Goal: Information Seeking & Learning: Learn about a topic

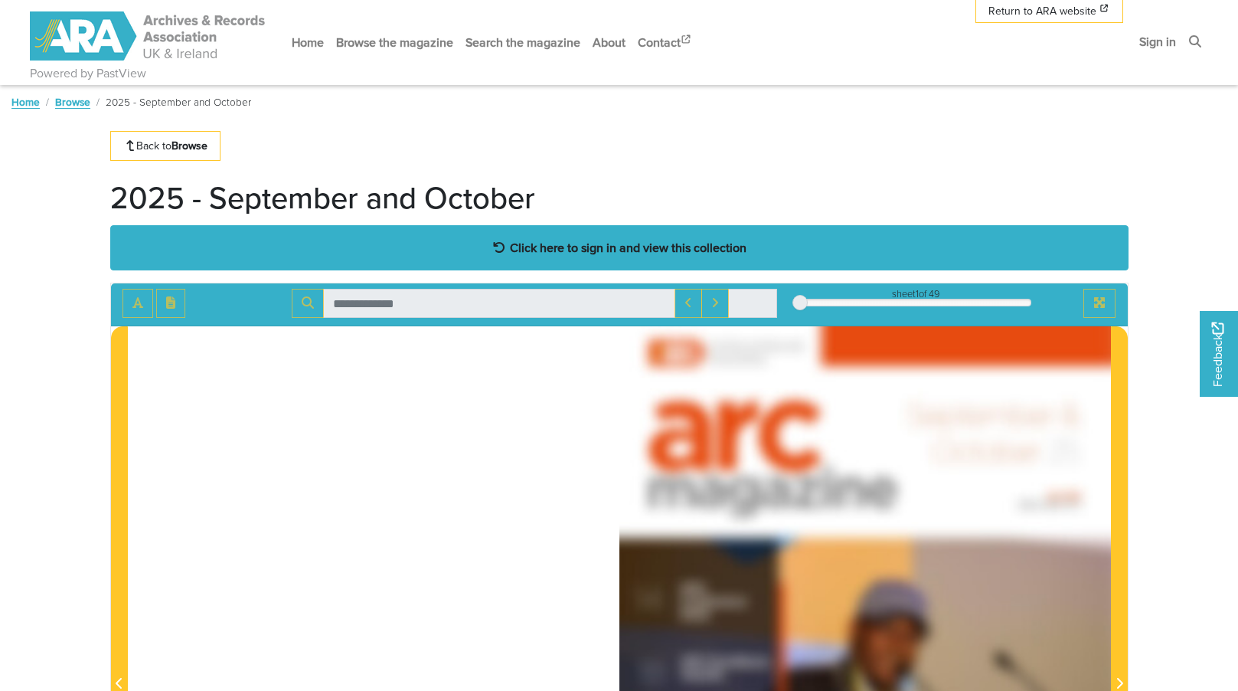
click at [574, 236] on div "Click here to sign in and view this collection" at bounding box center [619, 247] width 1018 height 45
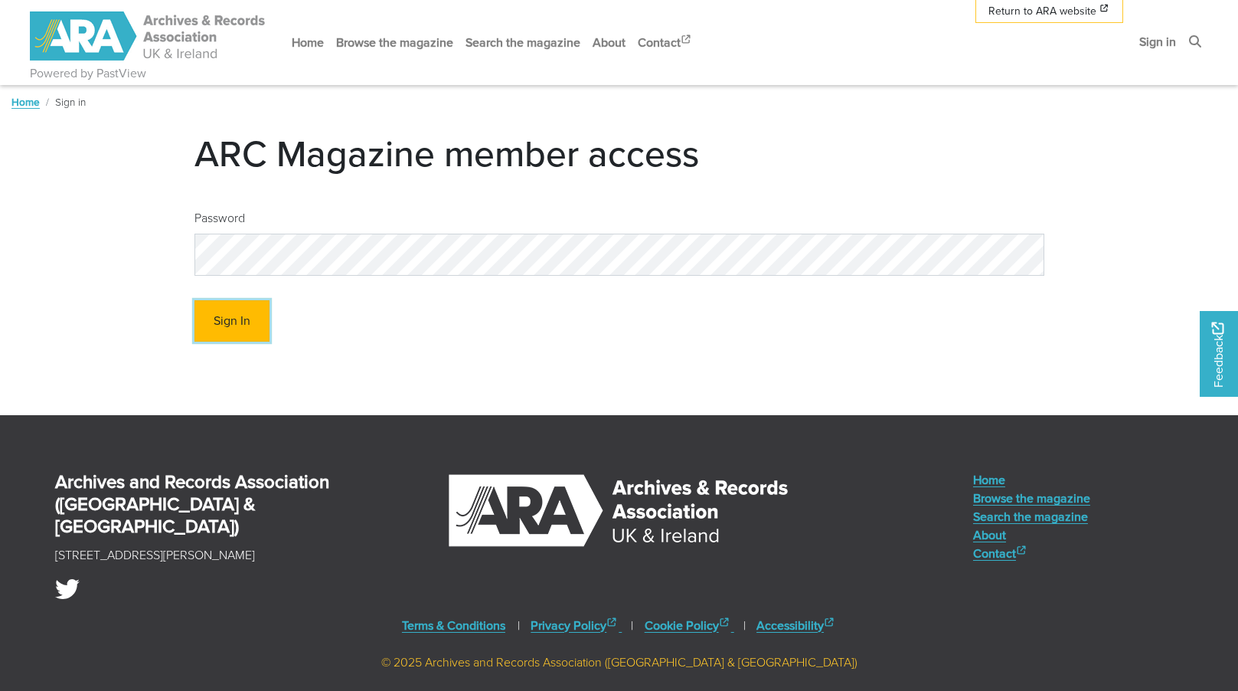
click at [222, 325] on button "Sign In" at bounding box center [231, 321] width 75 height 42
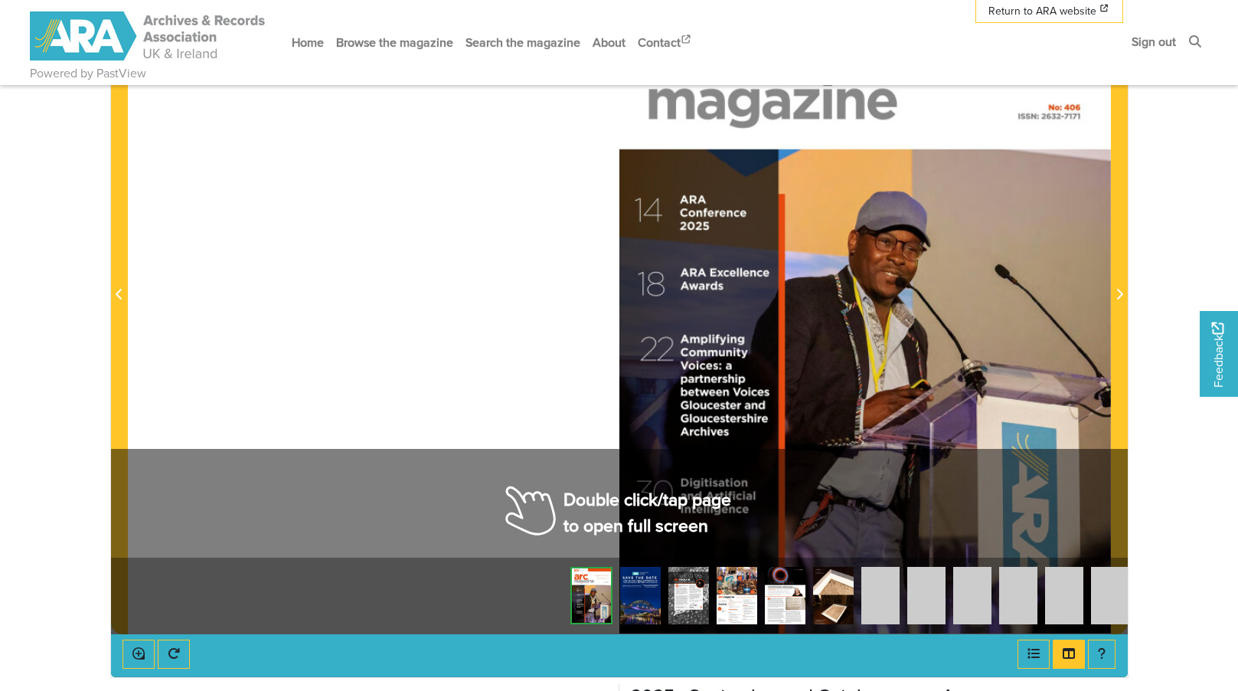
scroll to position [383, 0]
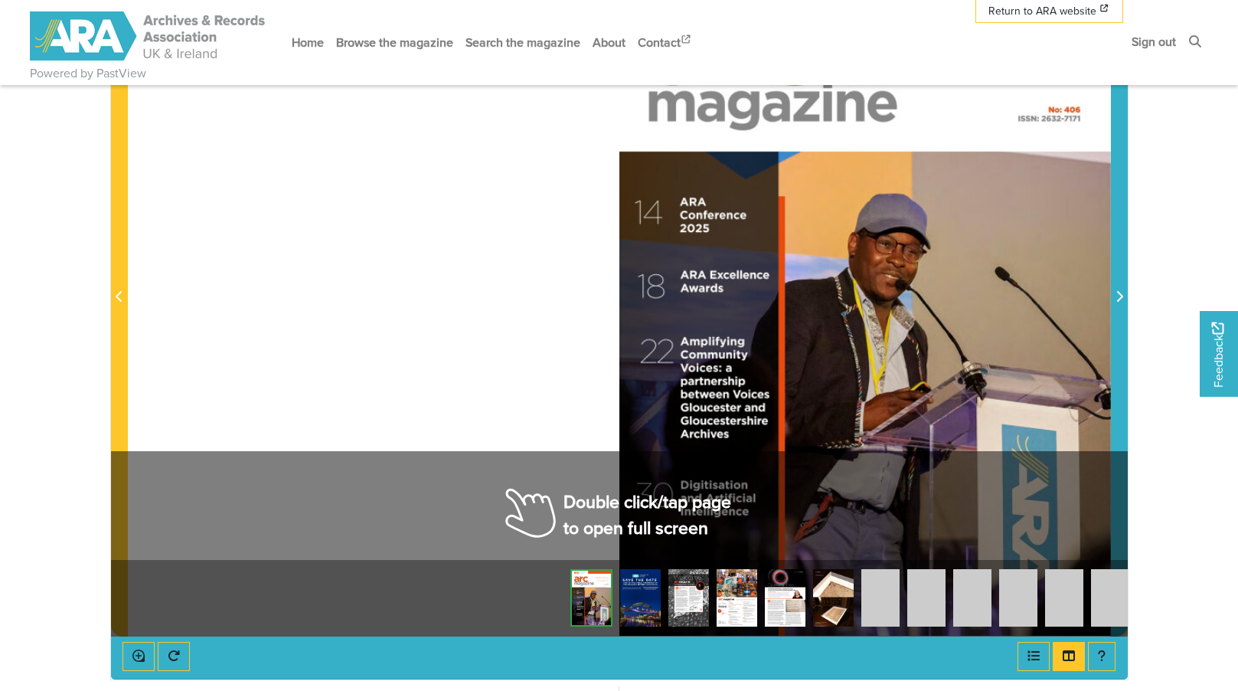
click at [1119, 293] on icon "Next Page" at bounding box center [1120, 296] width 8 height 12
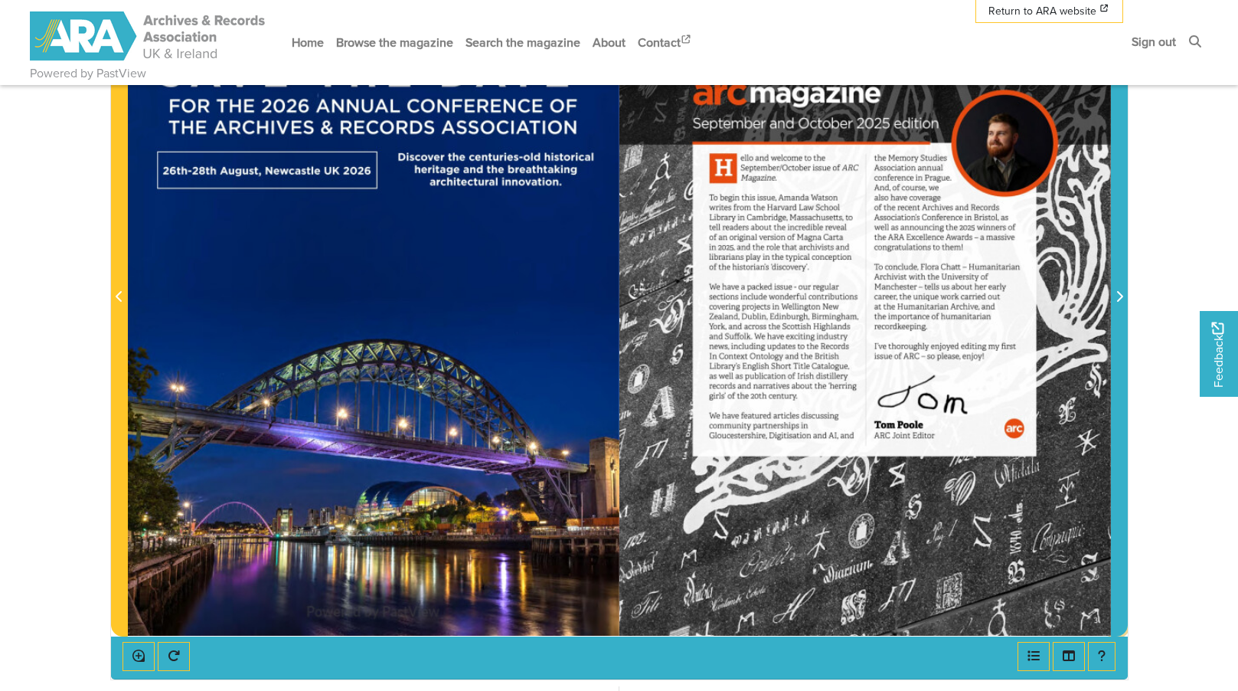
click at [1120, 293] on icon "Next Page" at bounding box center [1120, 296] width 8 height 12
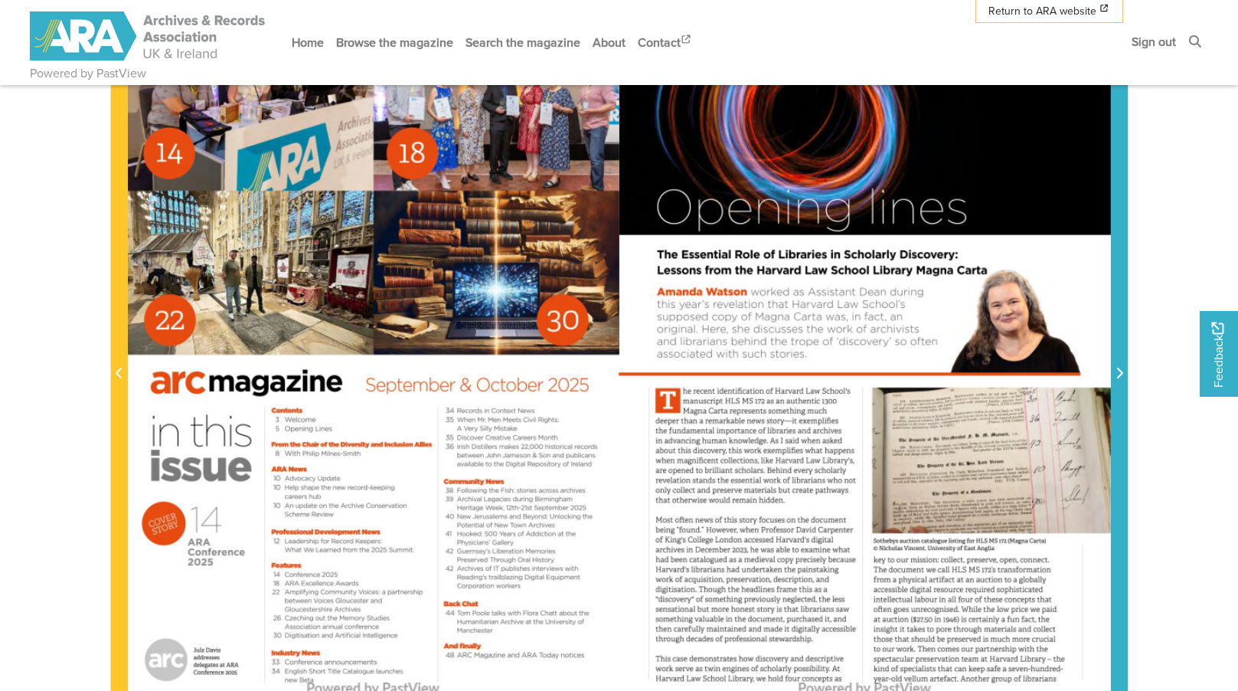
scroll to position [383, 0]
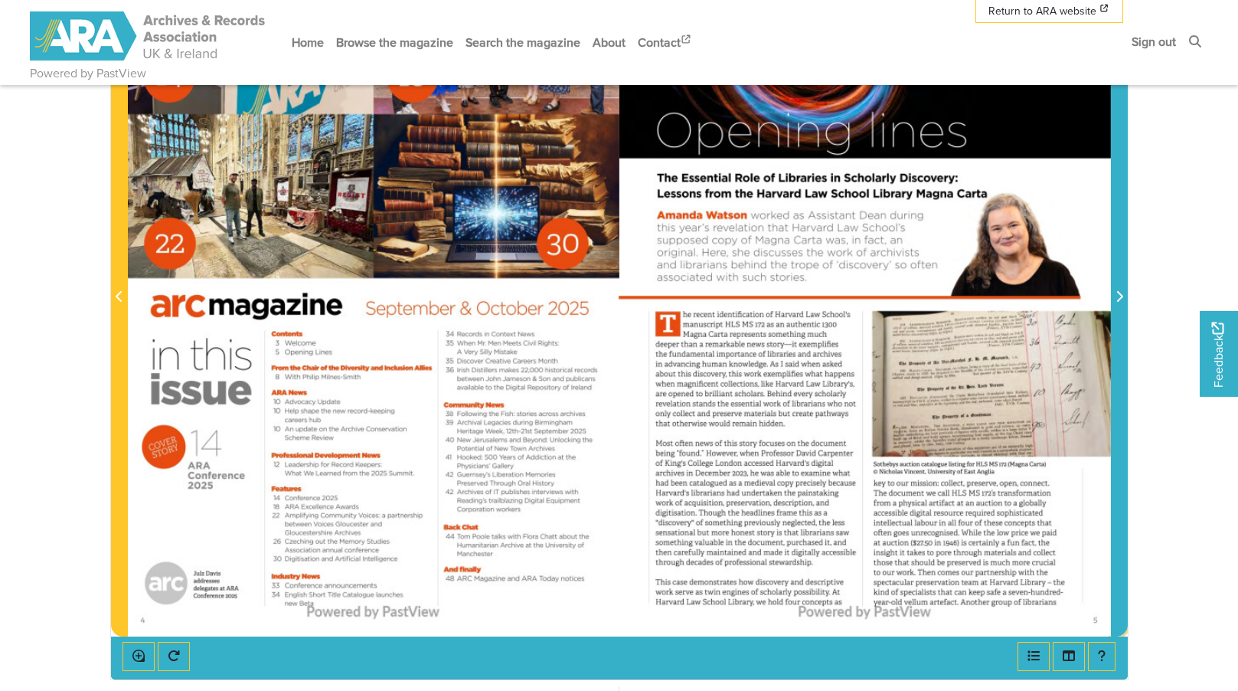
click at [1121, 298] on icon "Next Page" at bounding box center [1119, 296] width 6 height 11
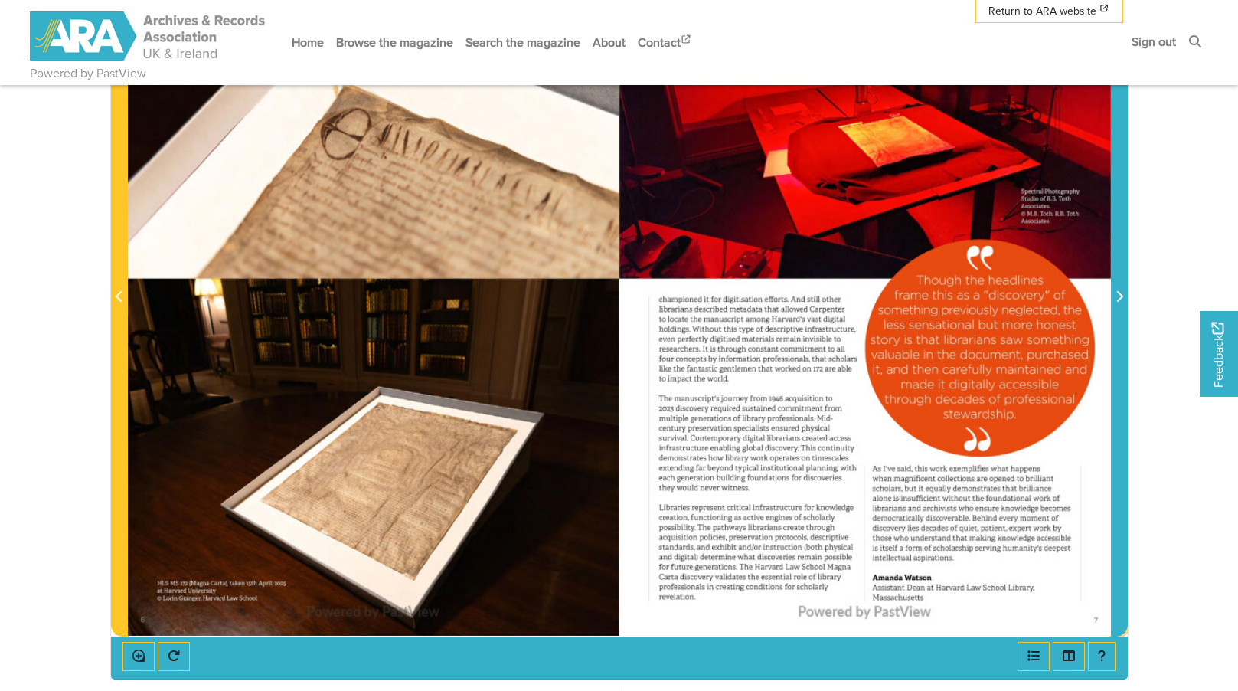
click at [1119, 294] on icon "Next Page" at bounding box center [1119, 296] width 6 height 11
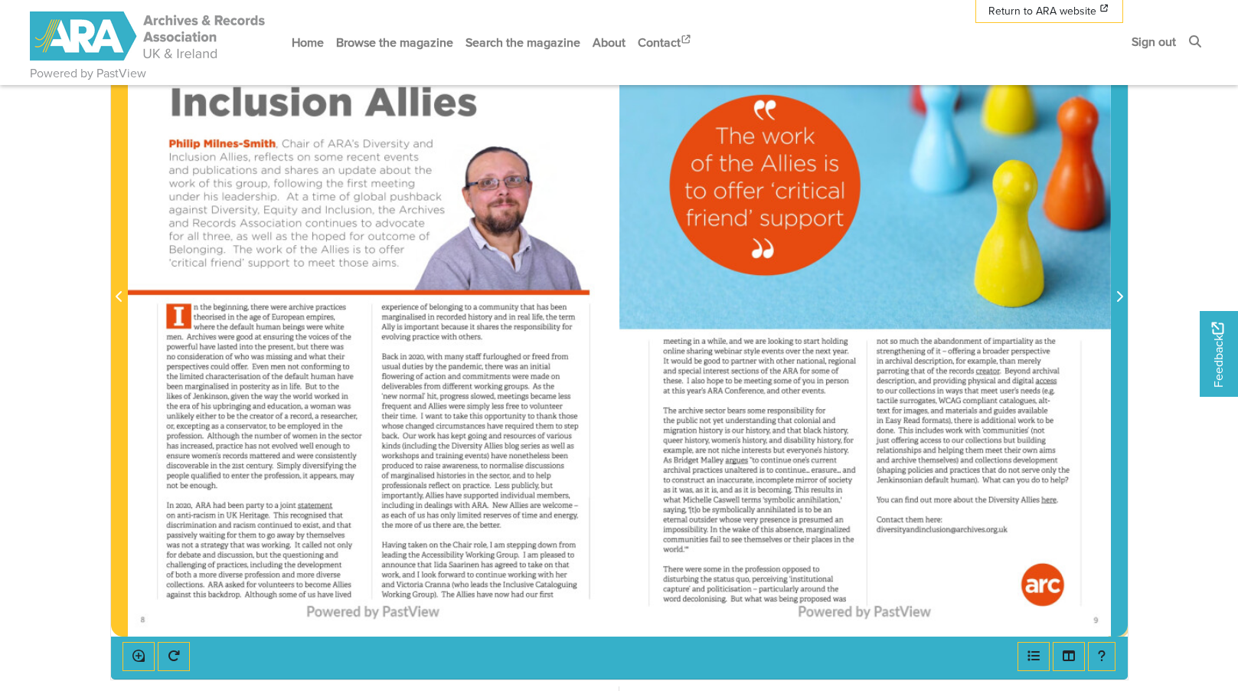
click at [1119, 294] on icon "Next Page" at bounding box center [1119, 296] width 6 height 11
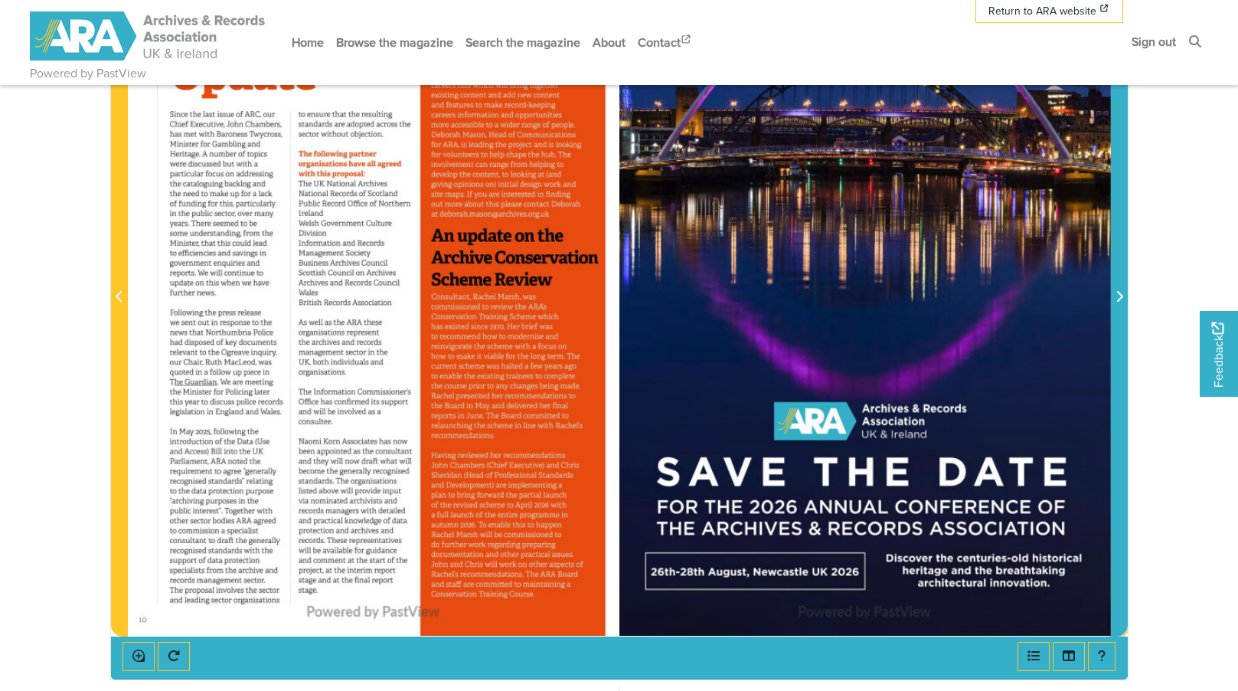
click at [1119, 294] on icon "Next Page" at bounding box center [1119, 296] width 6 height 11
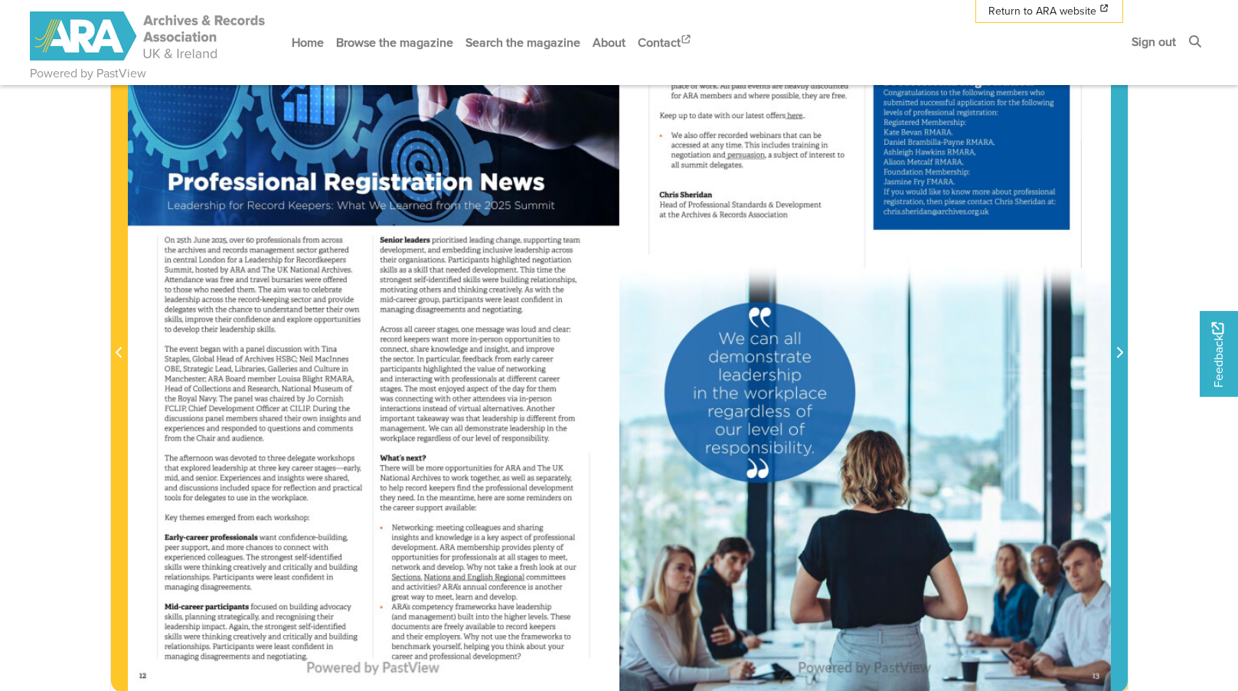
scroll to position [306, 0]
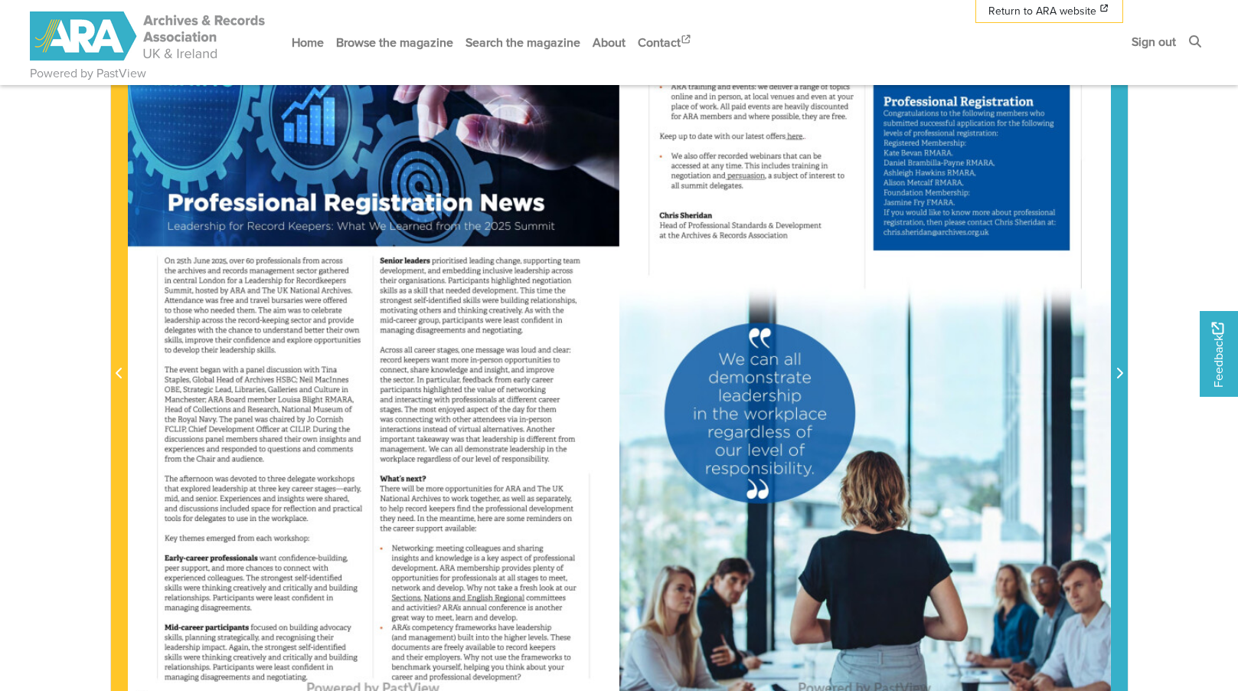
click at [1122, 345] on span "Next Page" at bounding box center [1119, 365] width 15 height 694
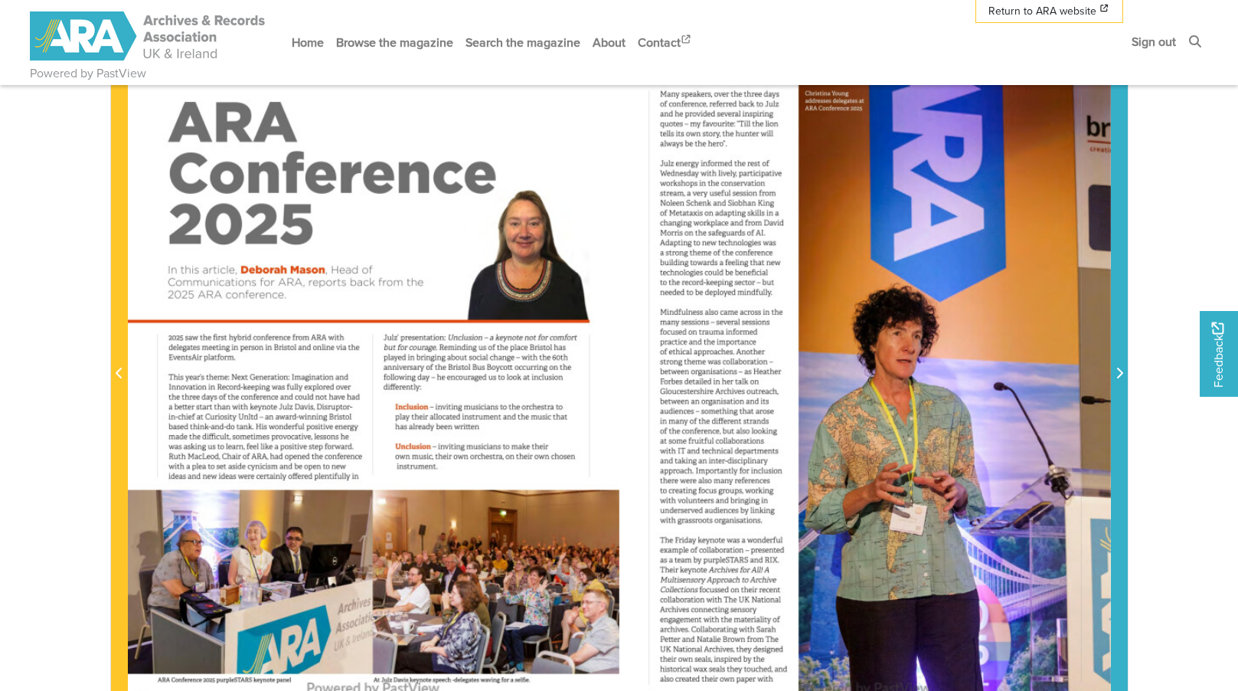
click at [1122, 345] on span "Next Page" at bounding box center [1119, 365] width 15 height 694
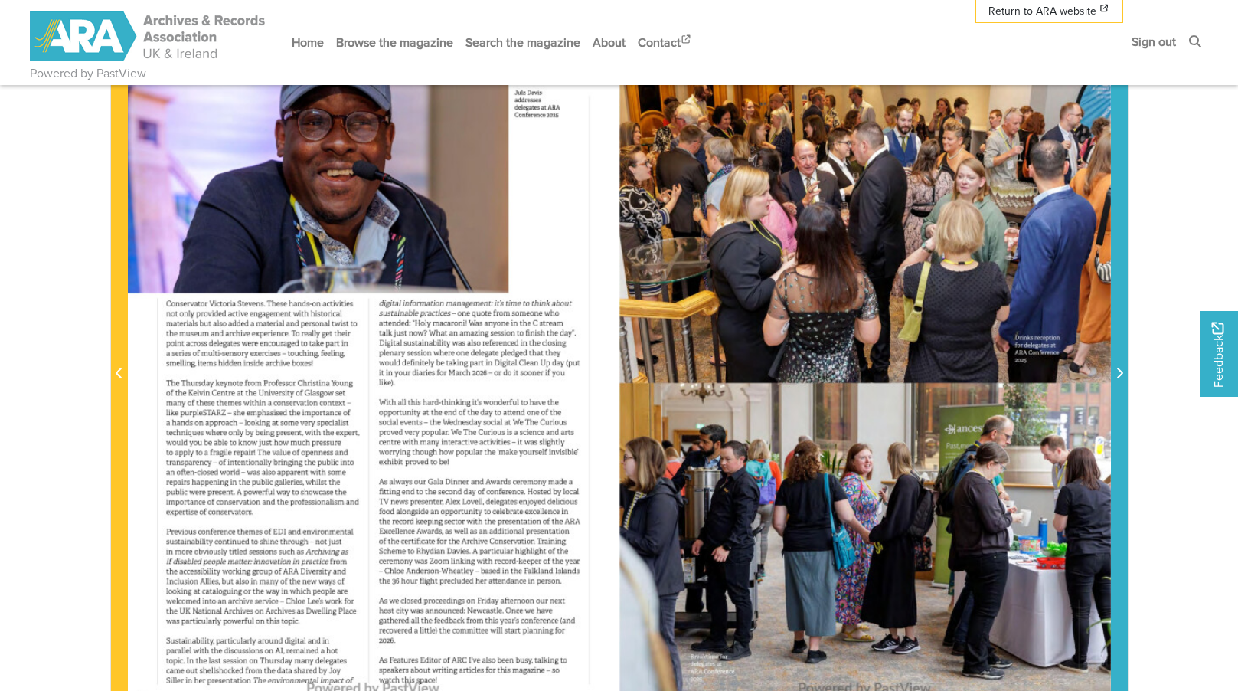
click at [1122, 345] on span "Next Page" at bounding box center [1119, 365] width 15 height 694
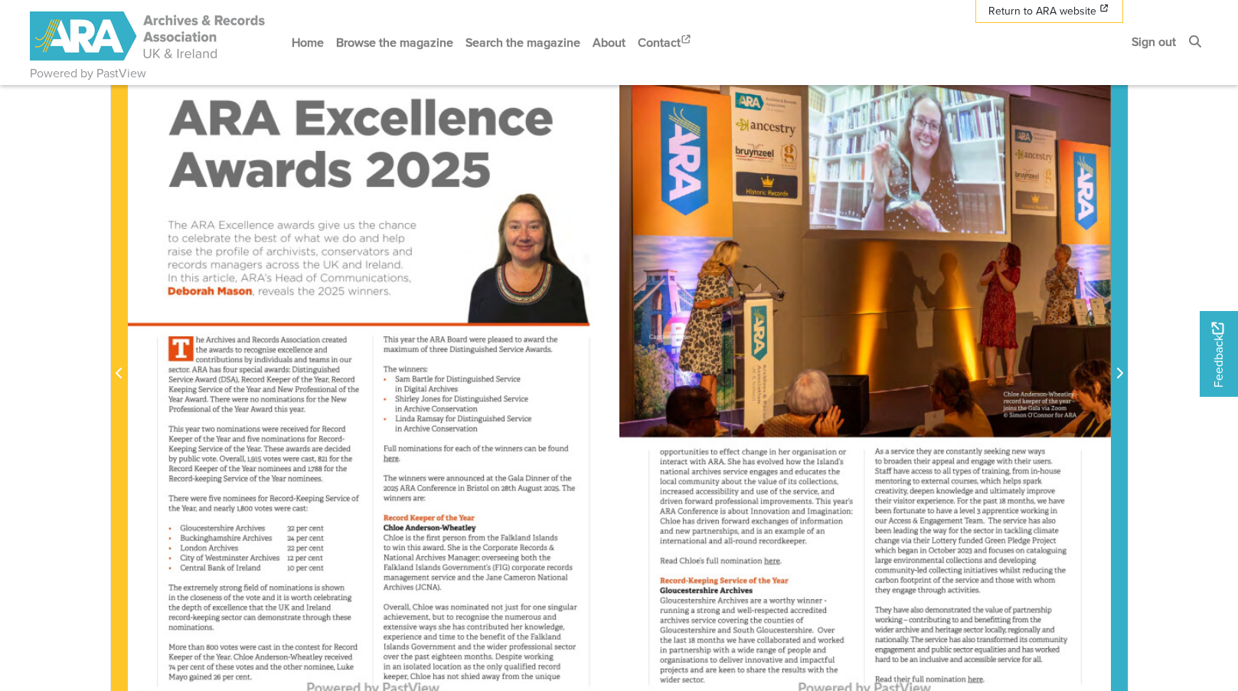
click at [1122, 345] on span "Next Page" at bounding box center [1119, 365] width 15 height 694
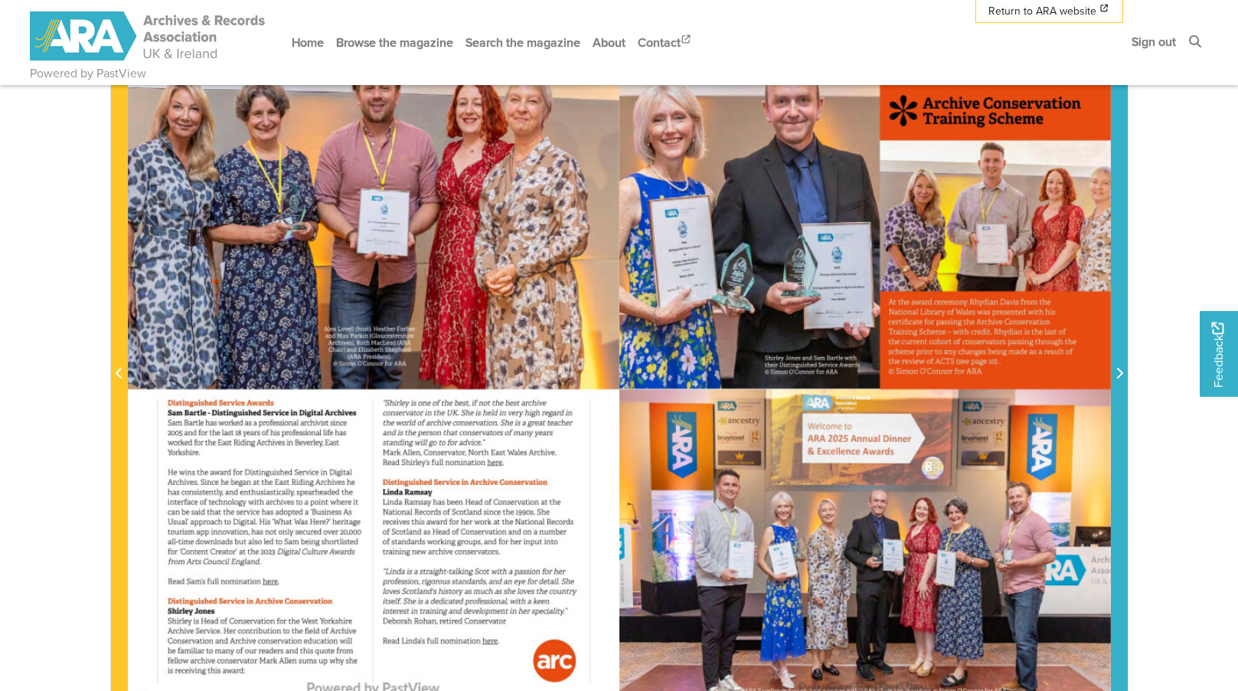
scroll to position [383, 0]
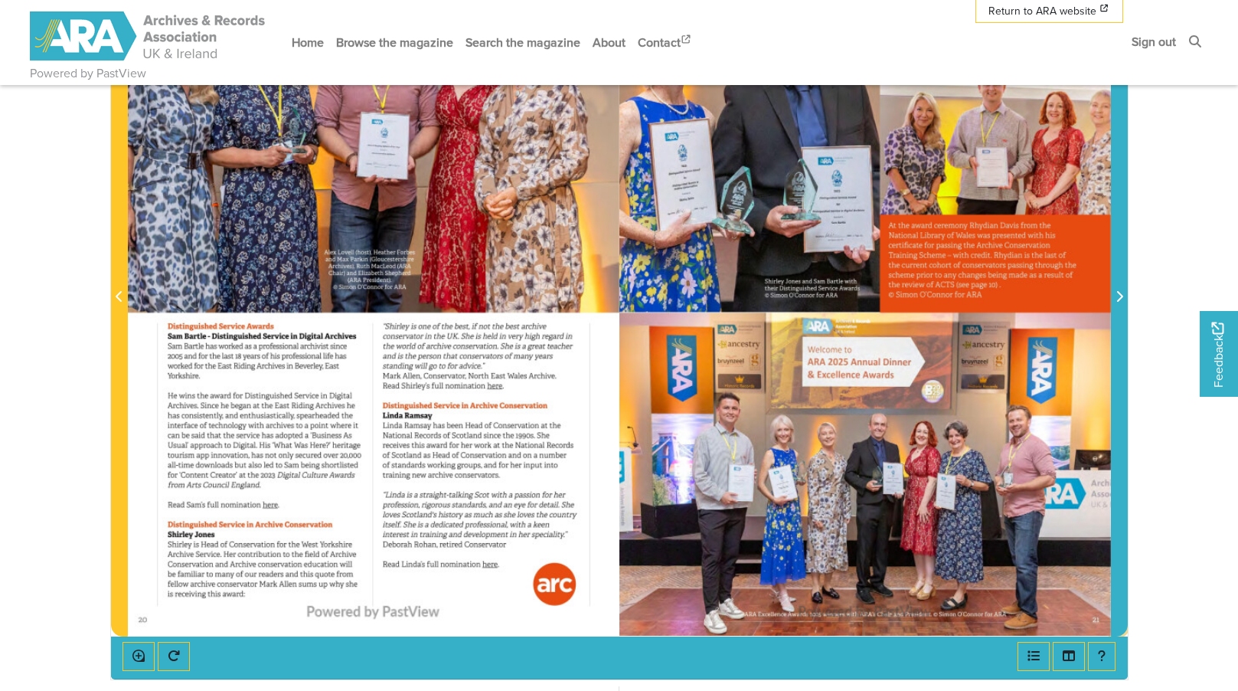
click at [1121, 298] on icon "Next Page" at bounding box center [1119, 296] width 6 height 11
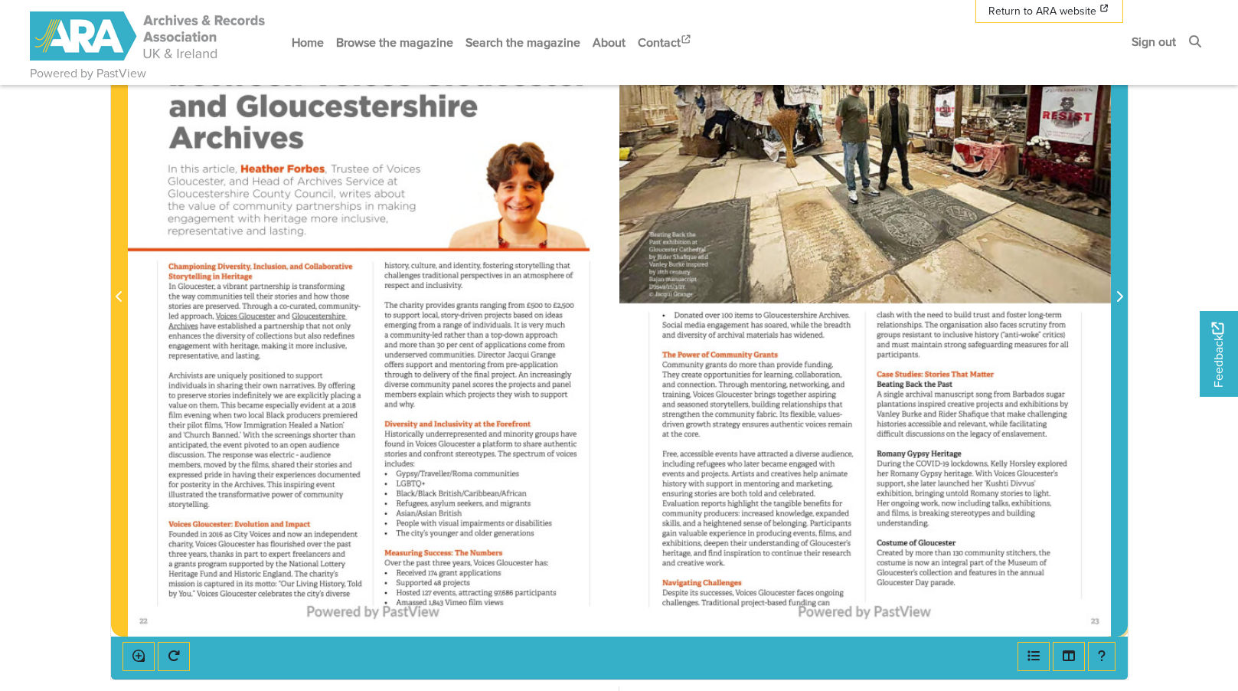
click at [1121, 298] on icon "Next Page" at bounding box center [1119, 296] width 6 height 11
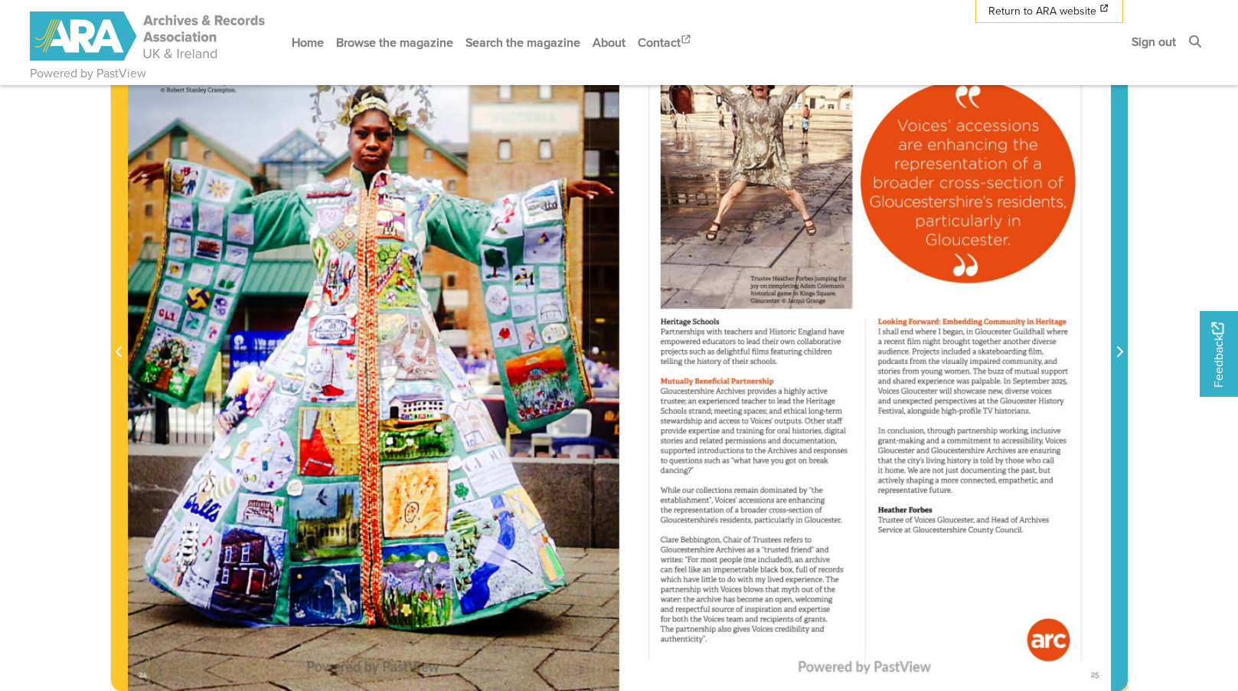
scroll to position [306, 0]
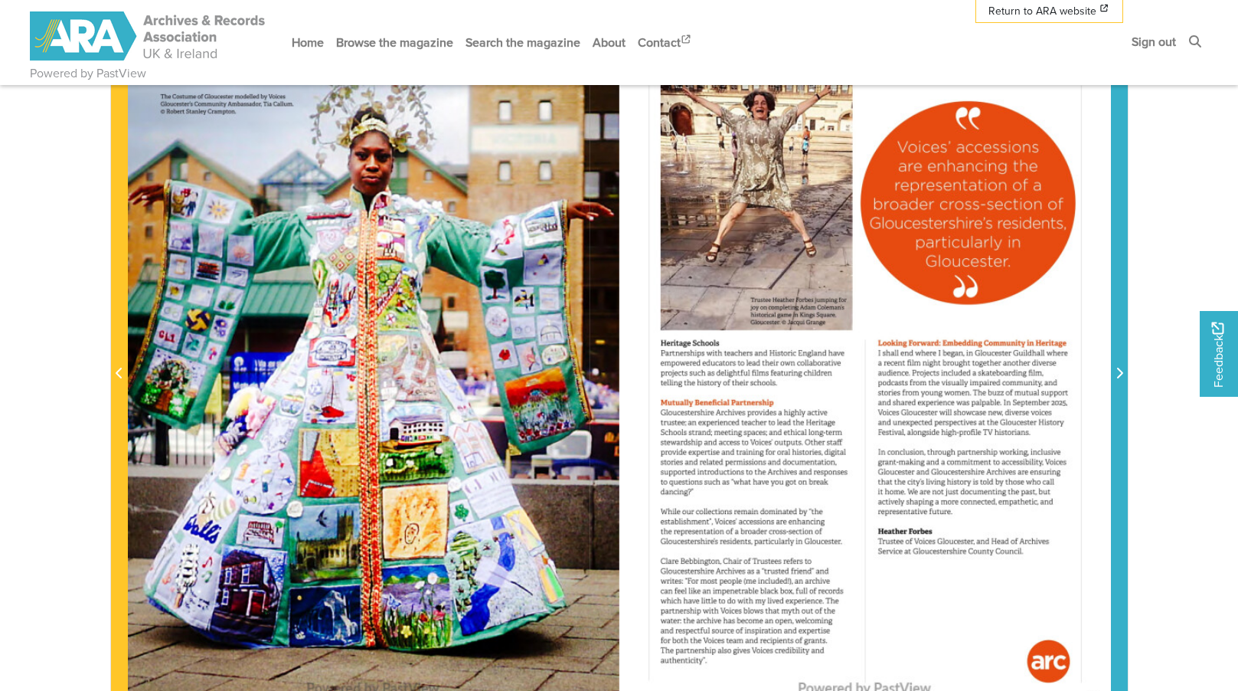
click at [1121, 298] on span "Next Page" at bounding box center [1119, 365] width 15 height 694
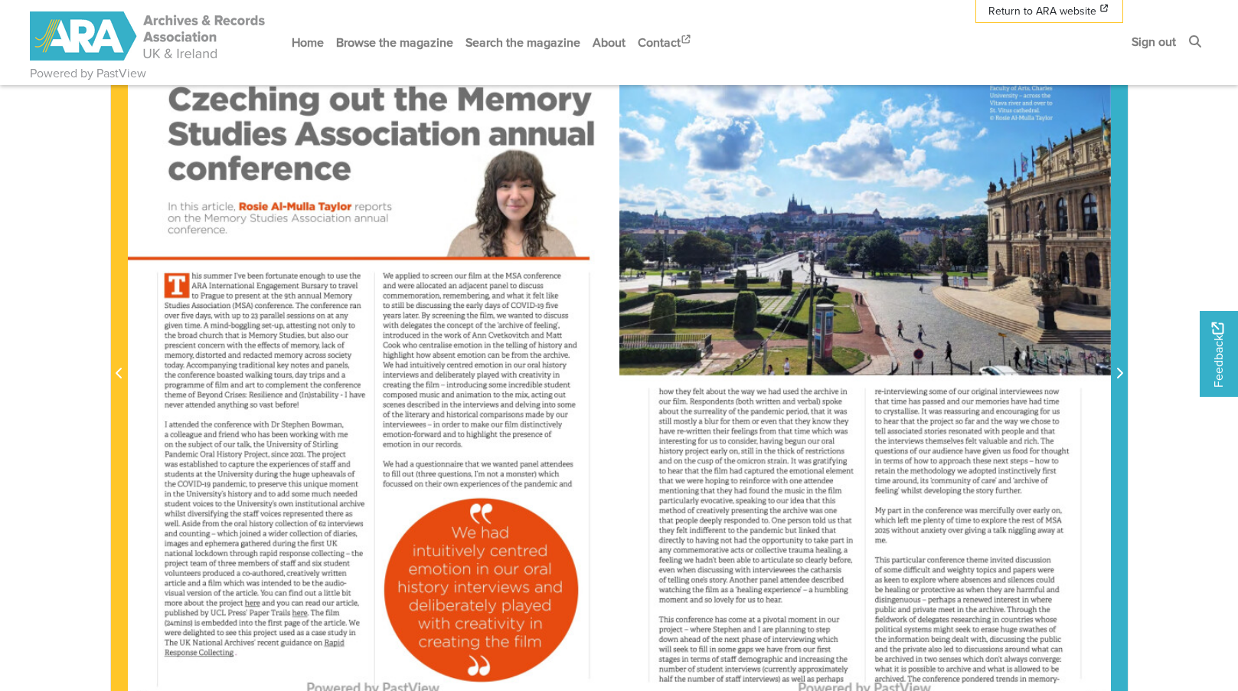
click at [1120, 298] on span "Next Page" at bounding box center [1119, 365] width 15 height 694
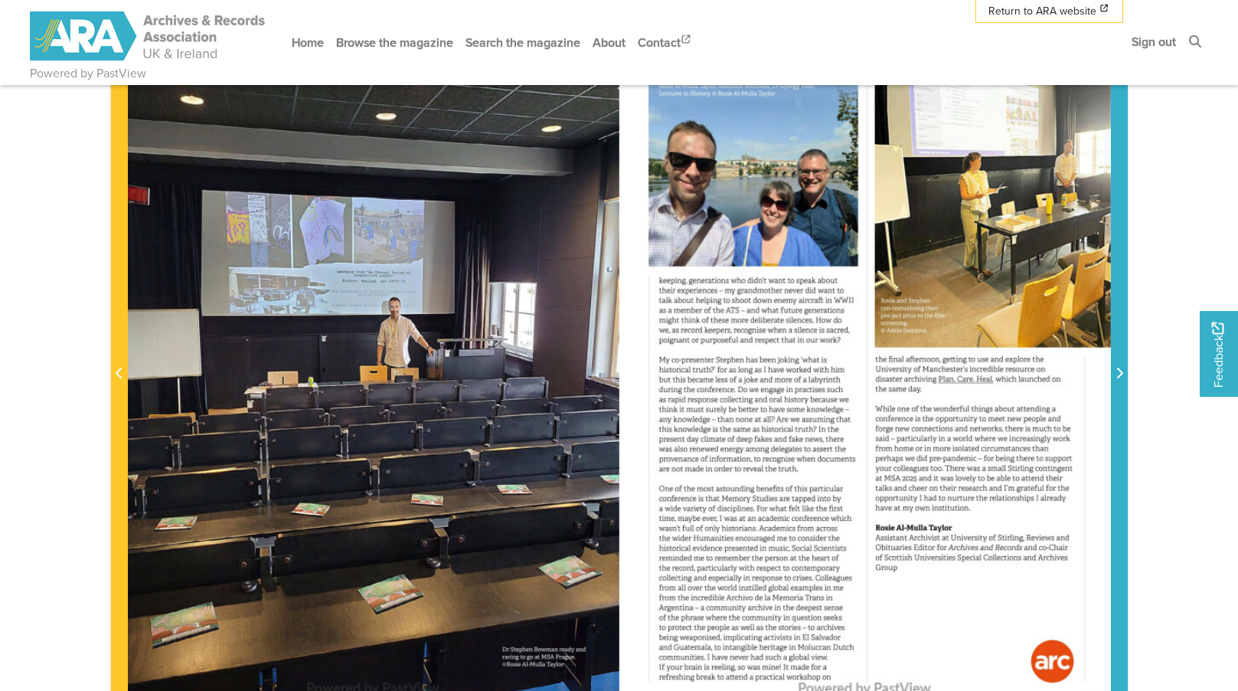
click at [1120, 298] on span "Next Page" at bounding box center [1119, 365] width 15 height 694
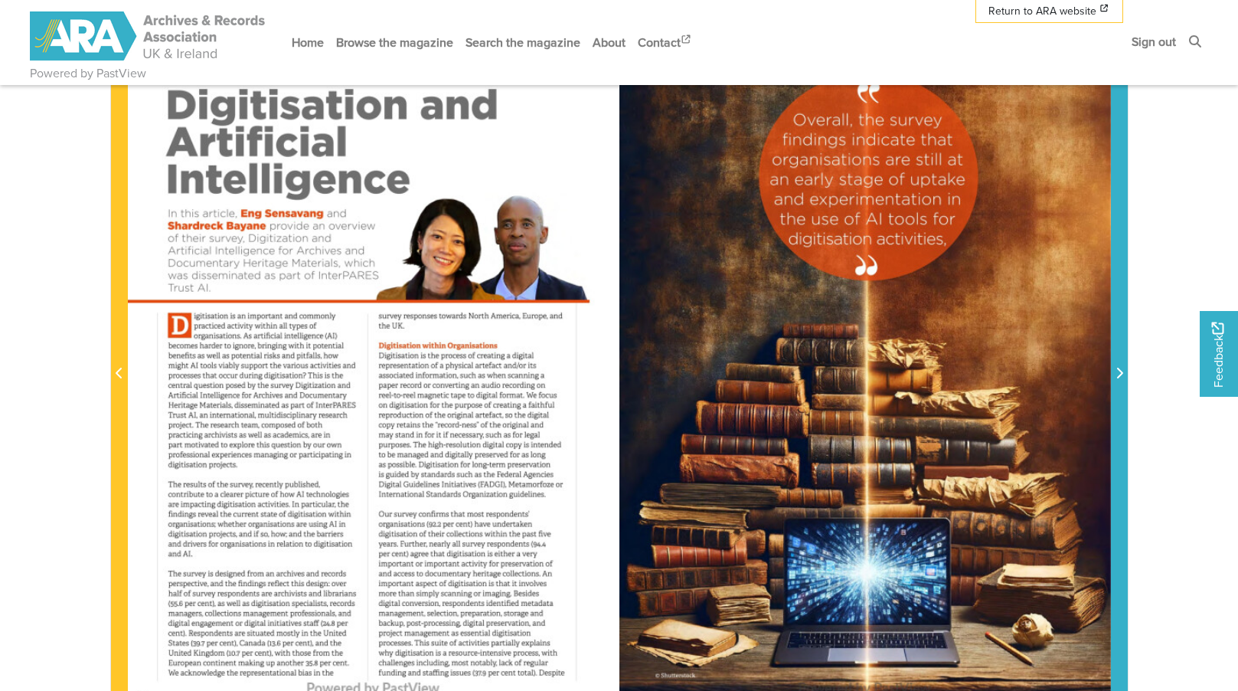
click at [1120, 298] on span "Next Page" at bounding box center [1119, 365] width 15 height 694
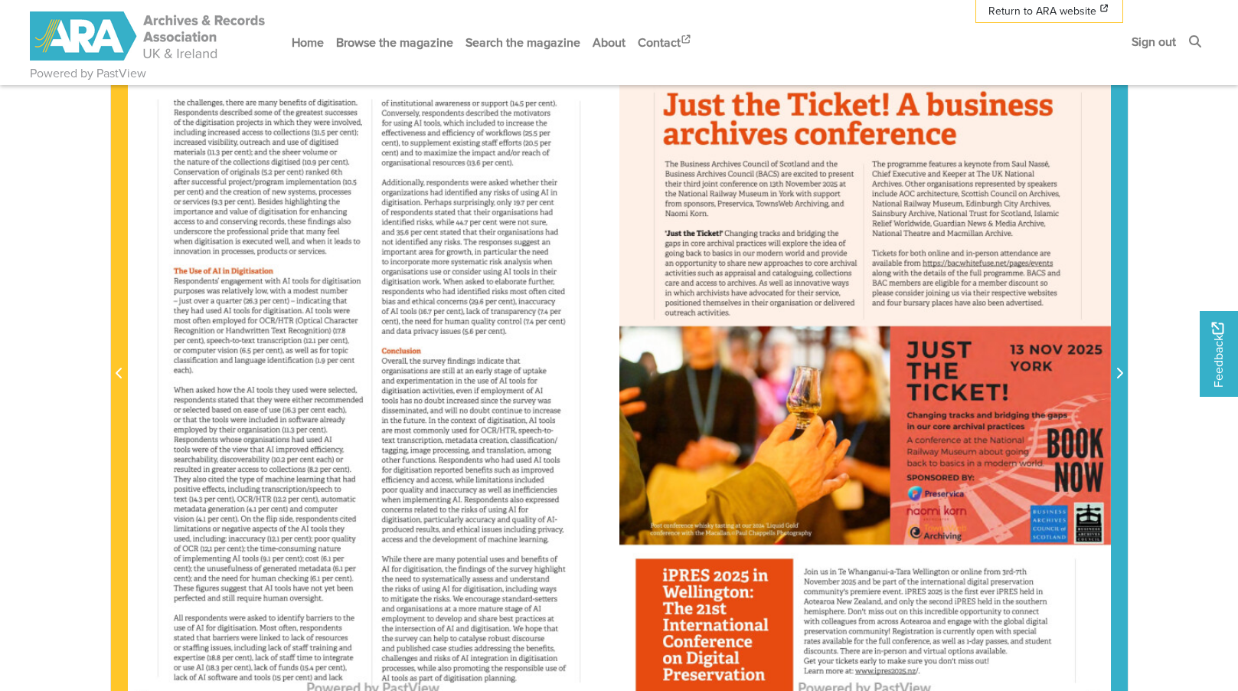
click at [1119, 298] on span "Next Page" at bounding box center [1119, 365] width 15 height 694
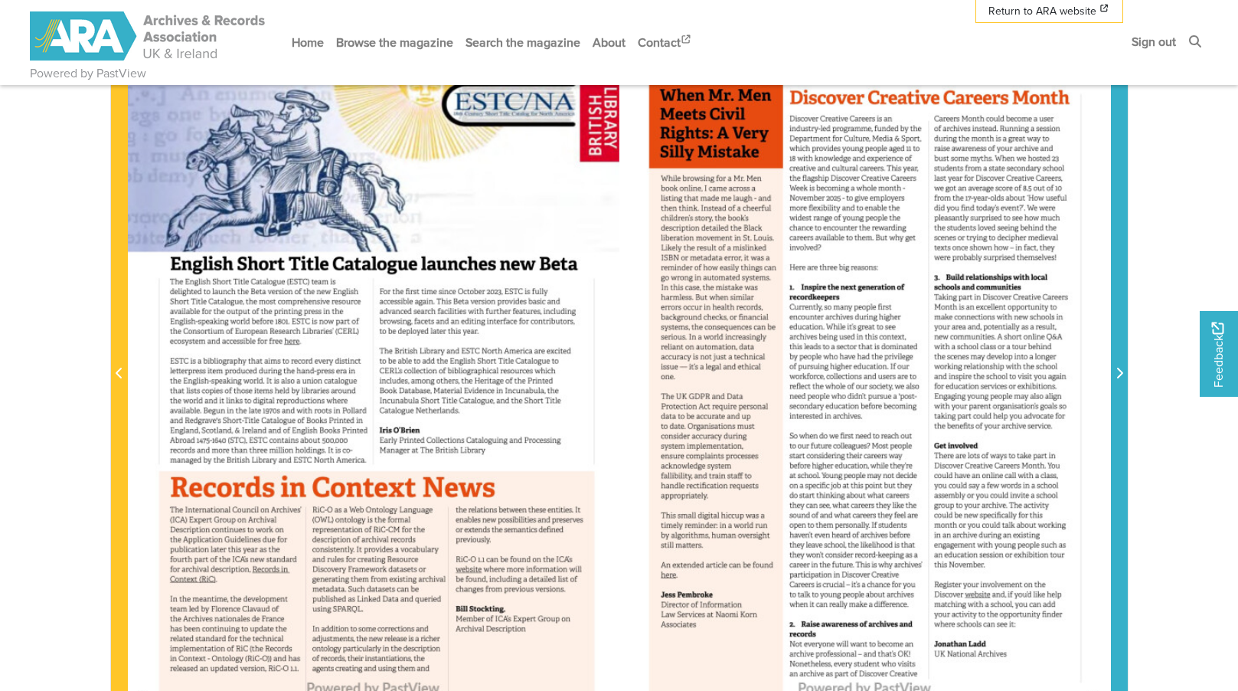
click at [1119, 298] on span "Next Page" at bounding box center [1119, 365] width 15 height 694
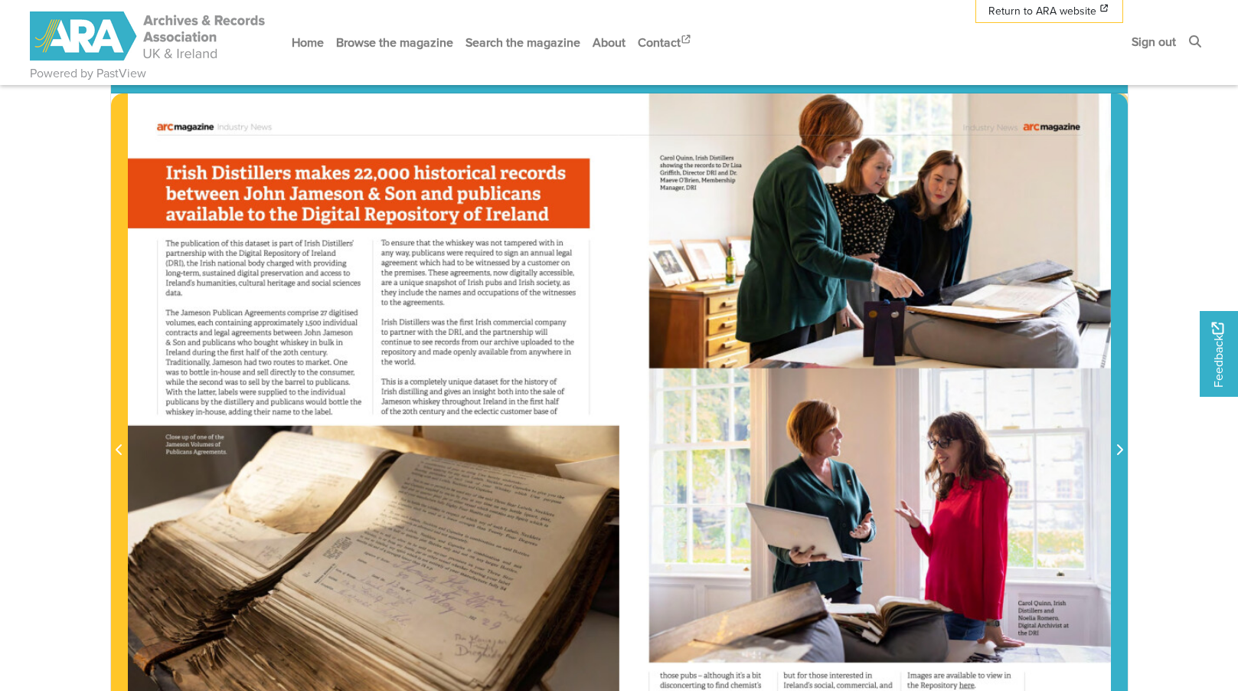
scroll to position [306, 0]
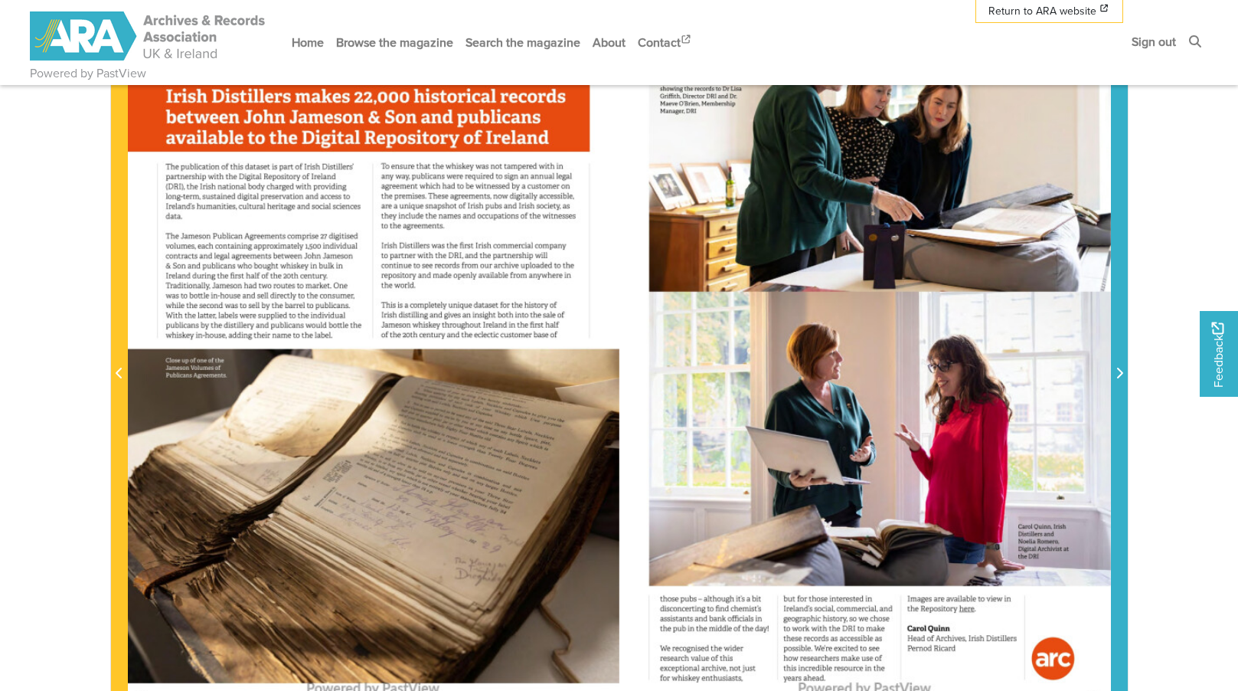
click at [1127, 364] on button "Next Page" at bounding box center [1119, 364] width 17 height 695
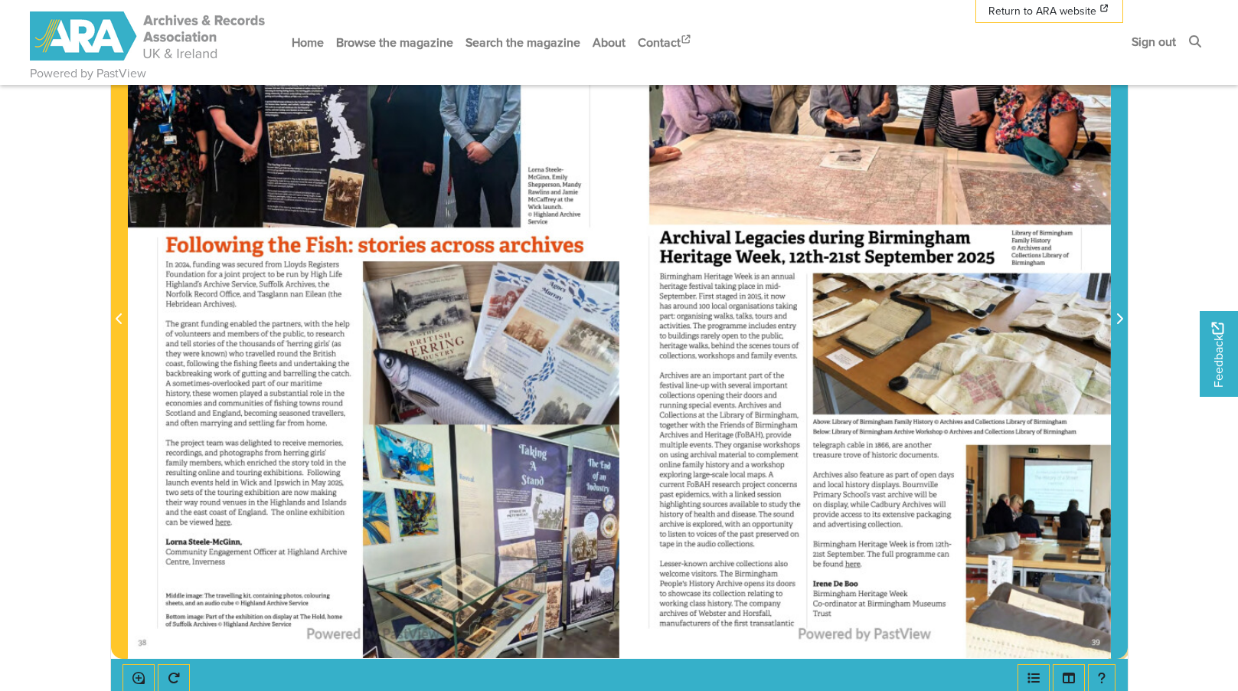
scroll to position [383, 0]
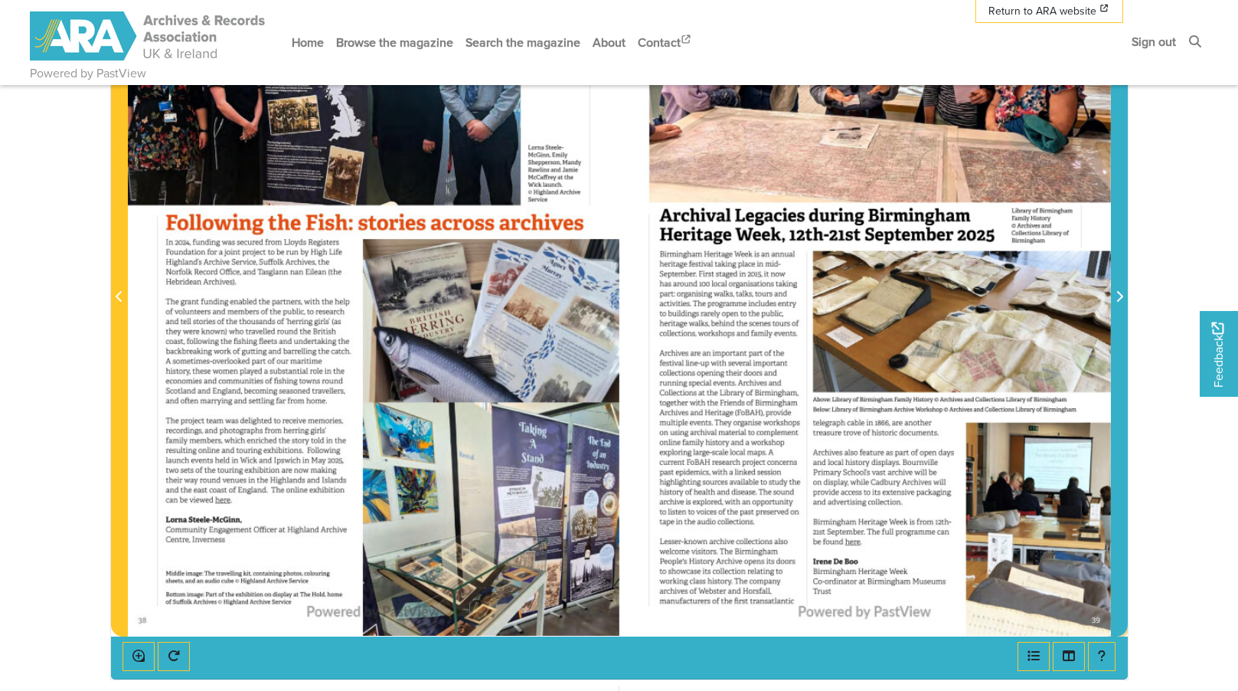
click at [1112, 361] on span "Next Page" at bounding box center [1119, 288] width 15 height 694
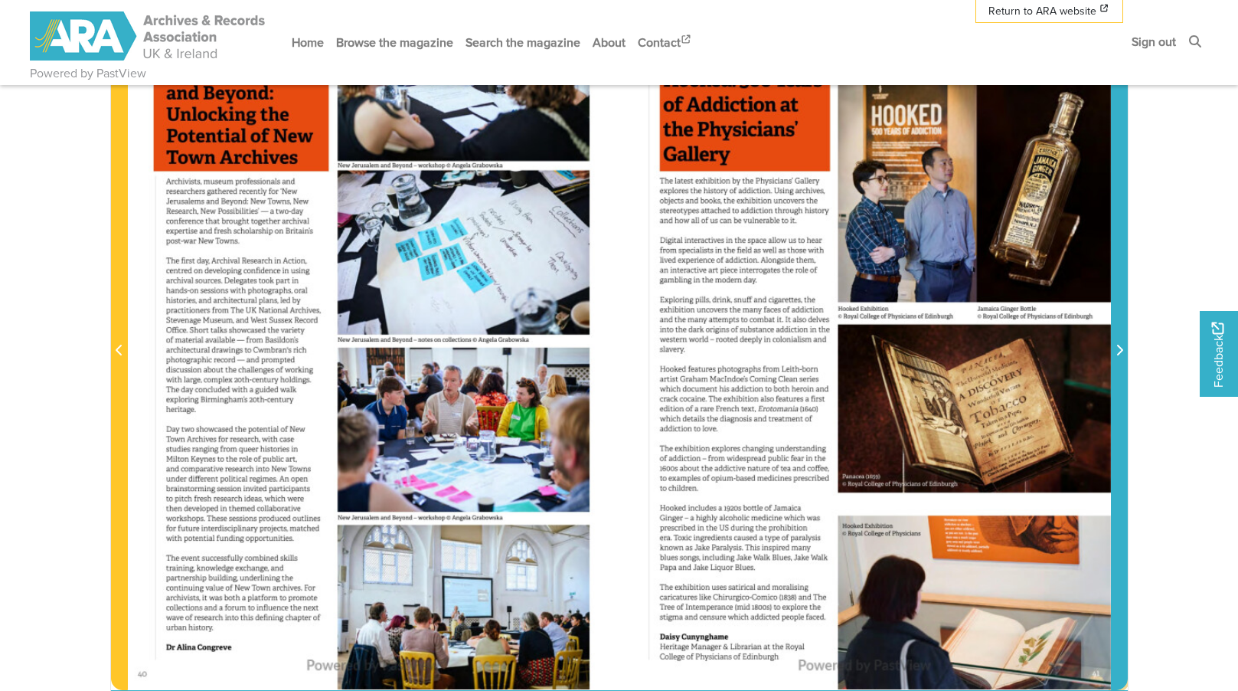
scroll to position [306, 0]
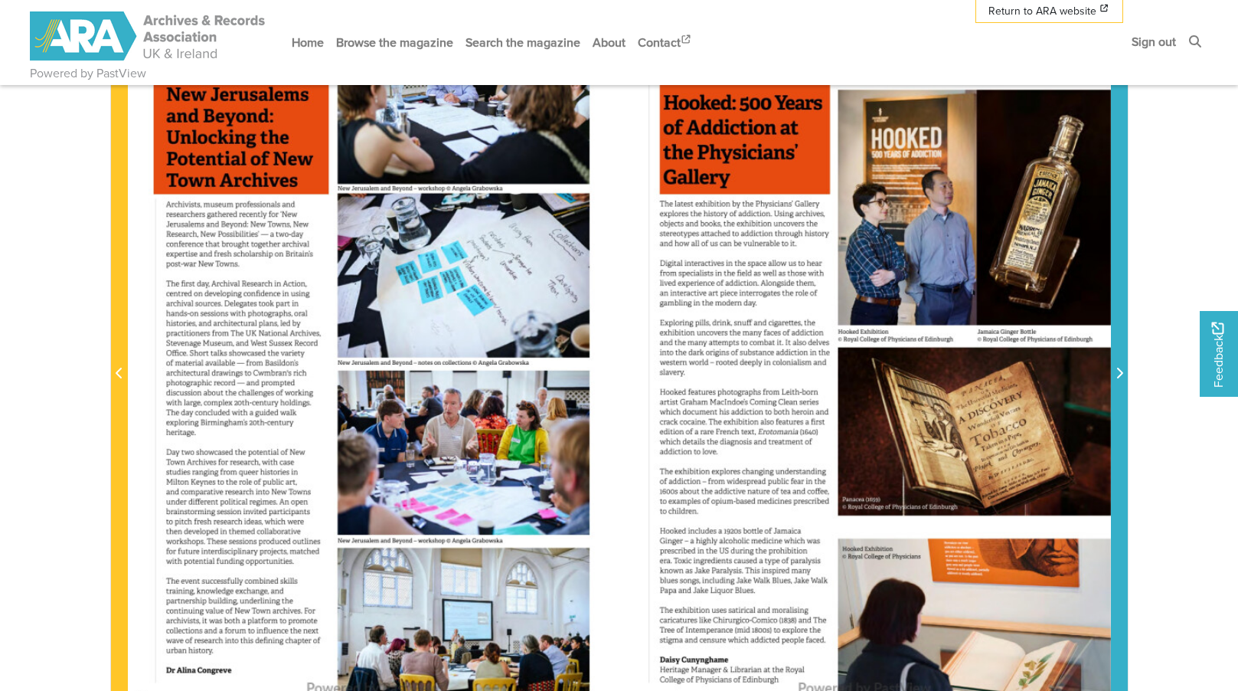
click at [1116, 350] on span "Next Page" at bounding box center [1119, 365] width 15 height 694
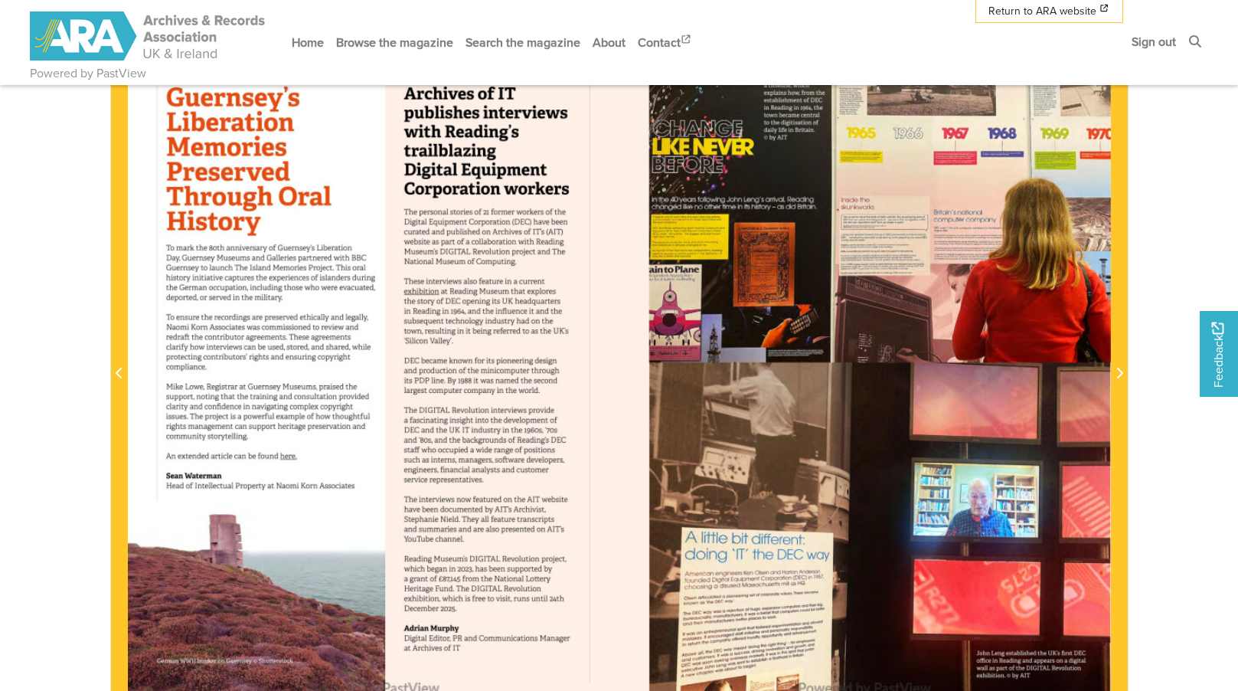
click at [287, 457] on div at bounding box center [374, 364] width 492 height 695
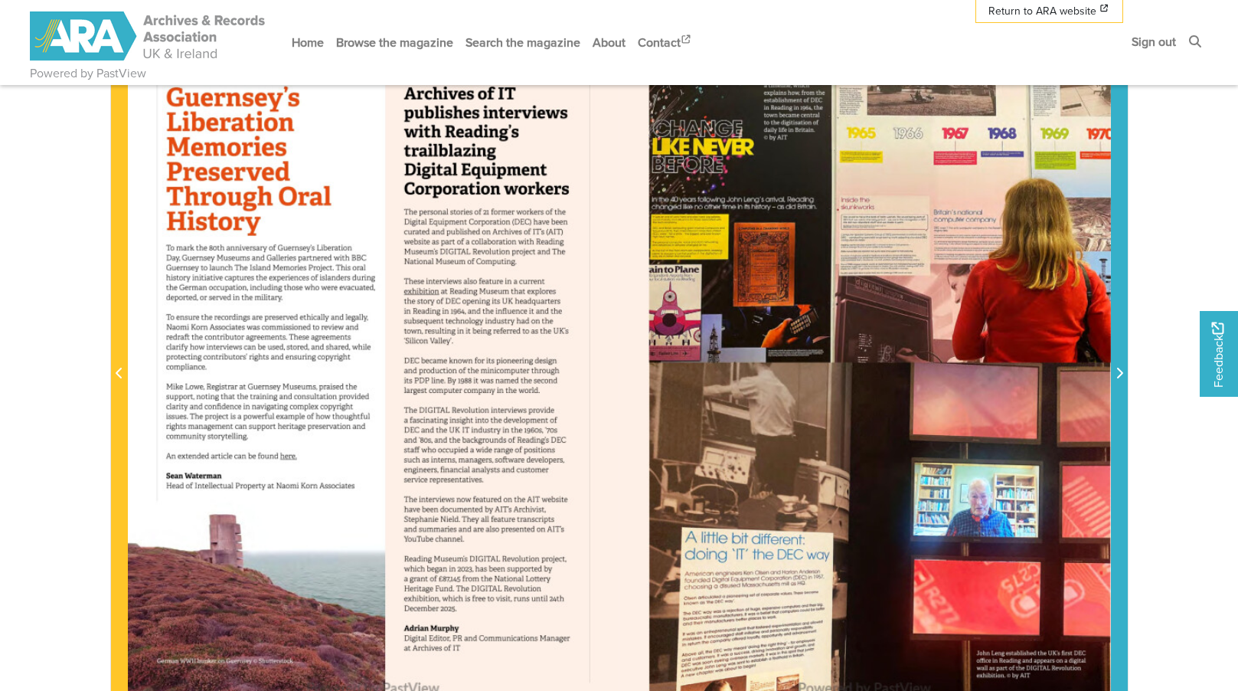
click at [1121, 337] on span "Next Page" at bounding box center [1119, 365] width 15 height 694
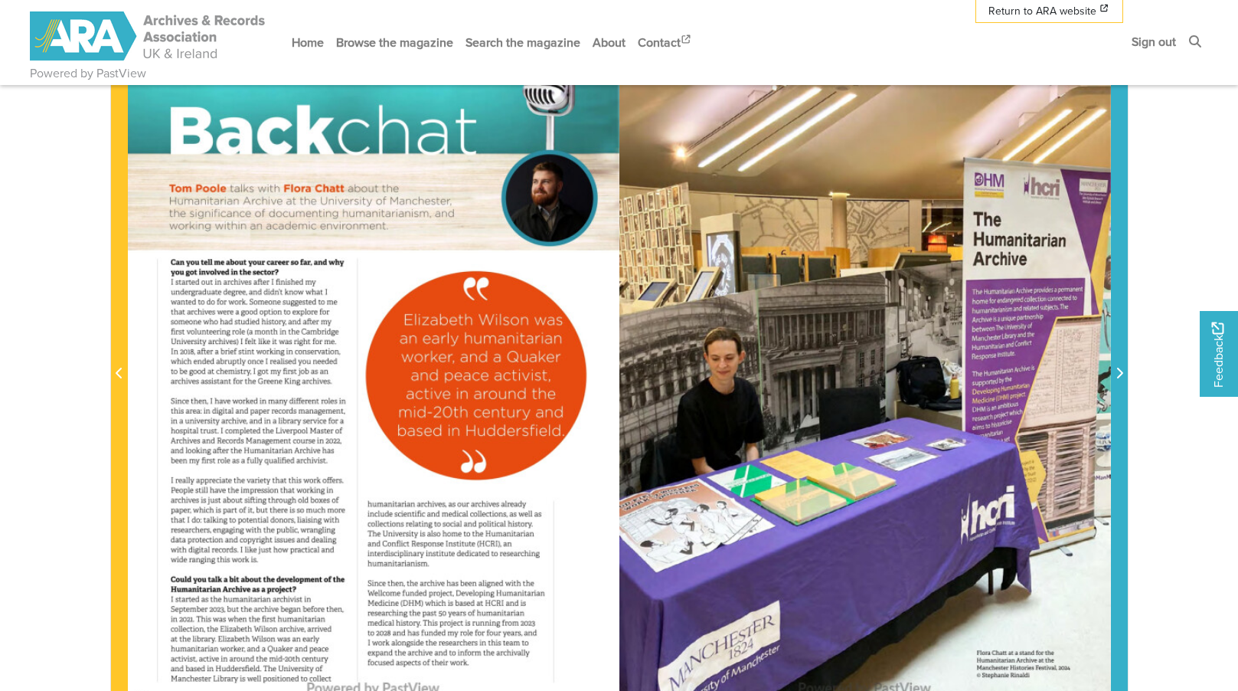
click at [1121, 337] on span "Next Page" at bounding box center [1119, 365] width 15 height 694
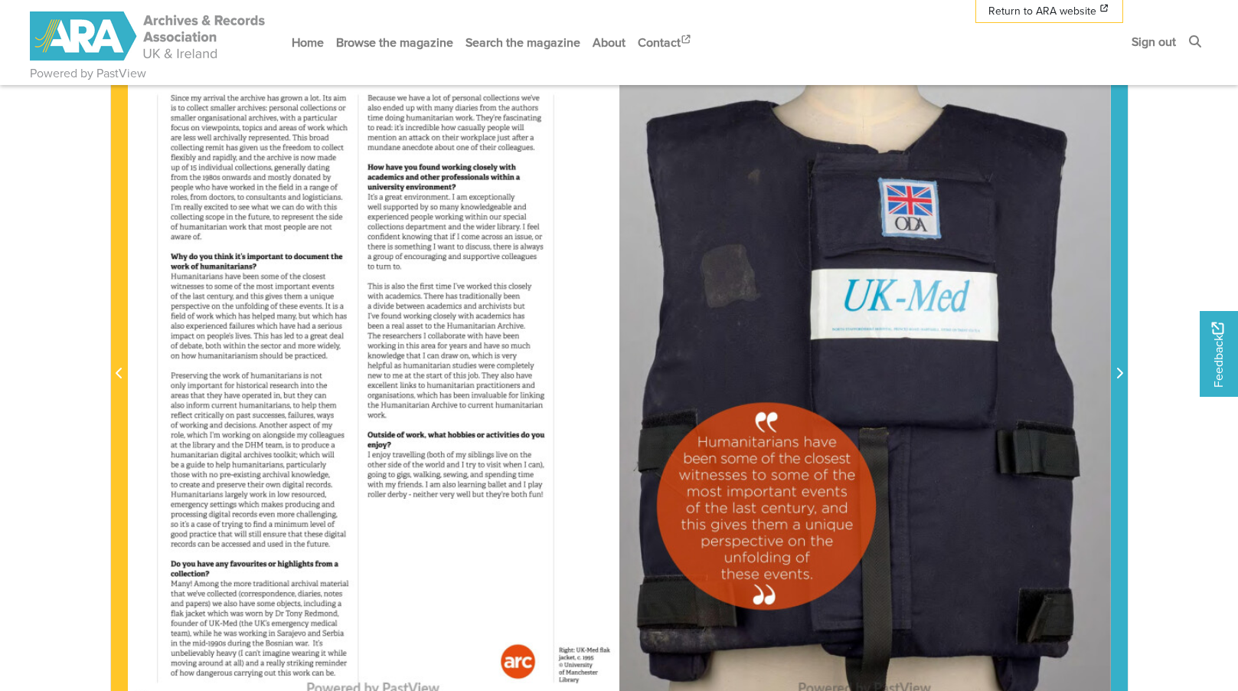
click at [1121, 337] on span "Next Page" at bounding box center [1119, 365] width 15 height 694
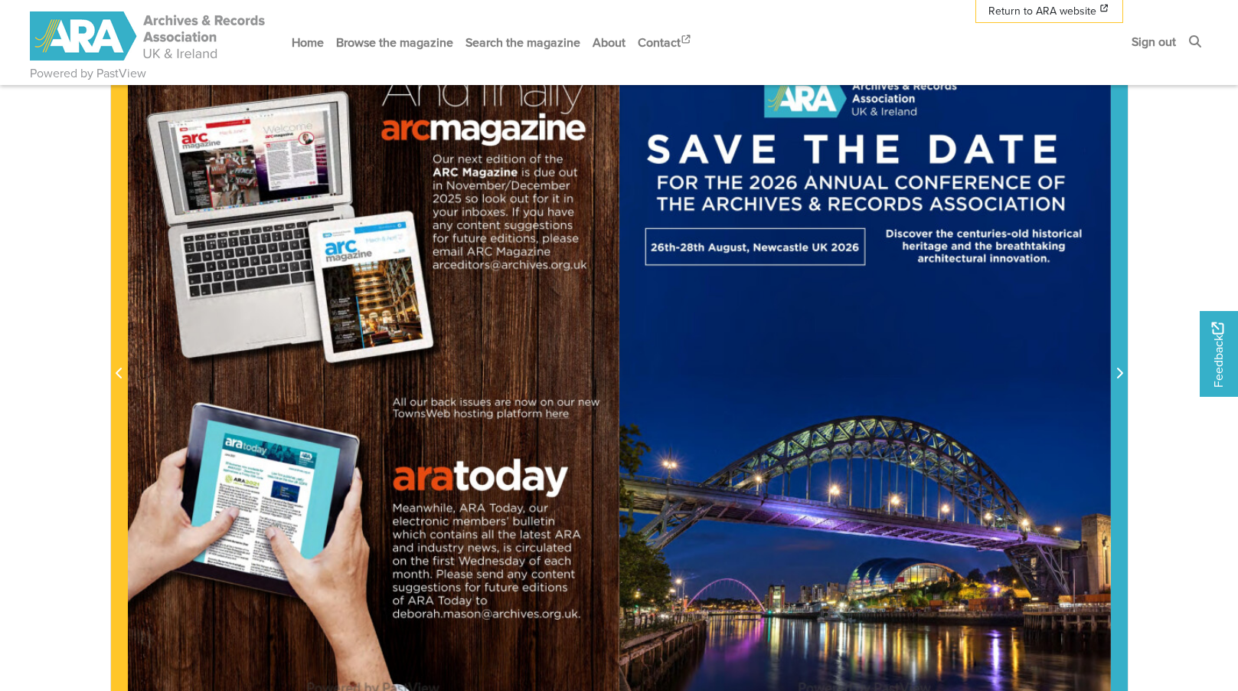
click at [1121, 337] on span "Next Page" at bounding box center [1119, 365] width 15 height 694
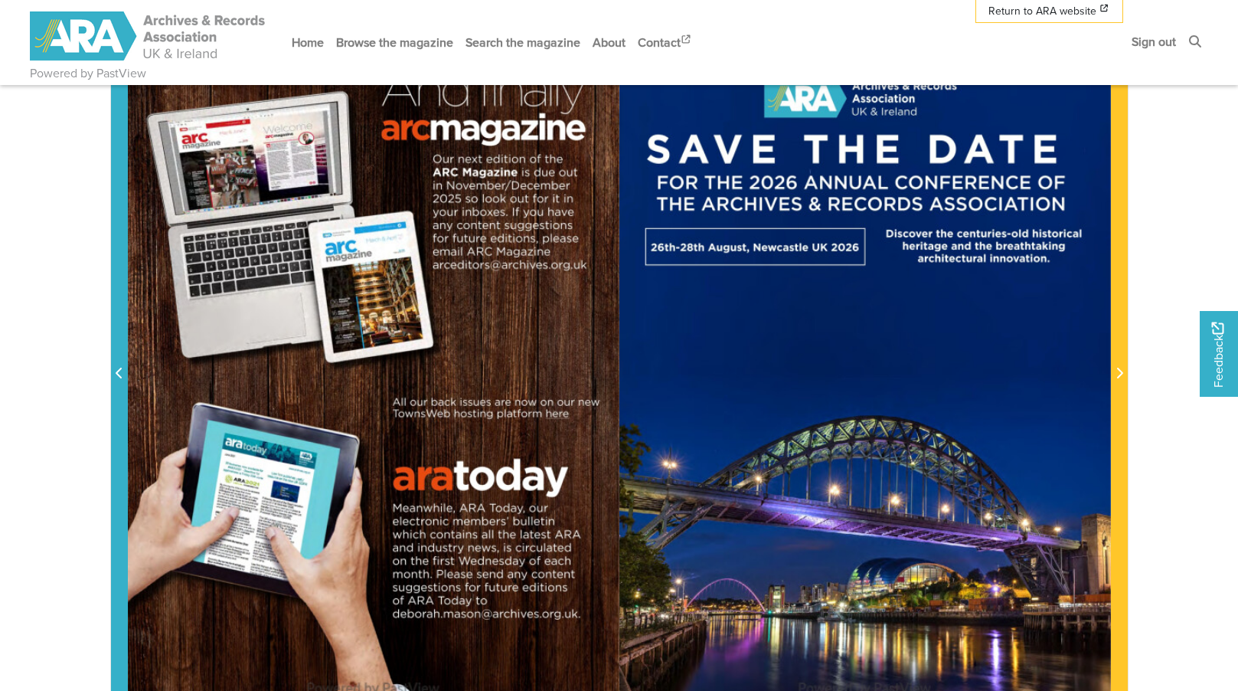
click at [116, 377] on icon "Previous Page" at bounding box center [120, 373] width 8 height 12
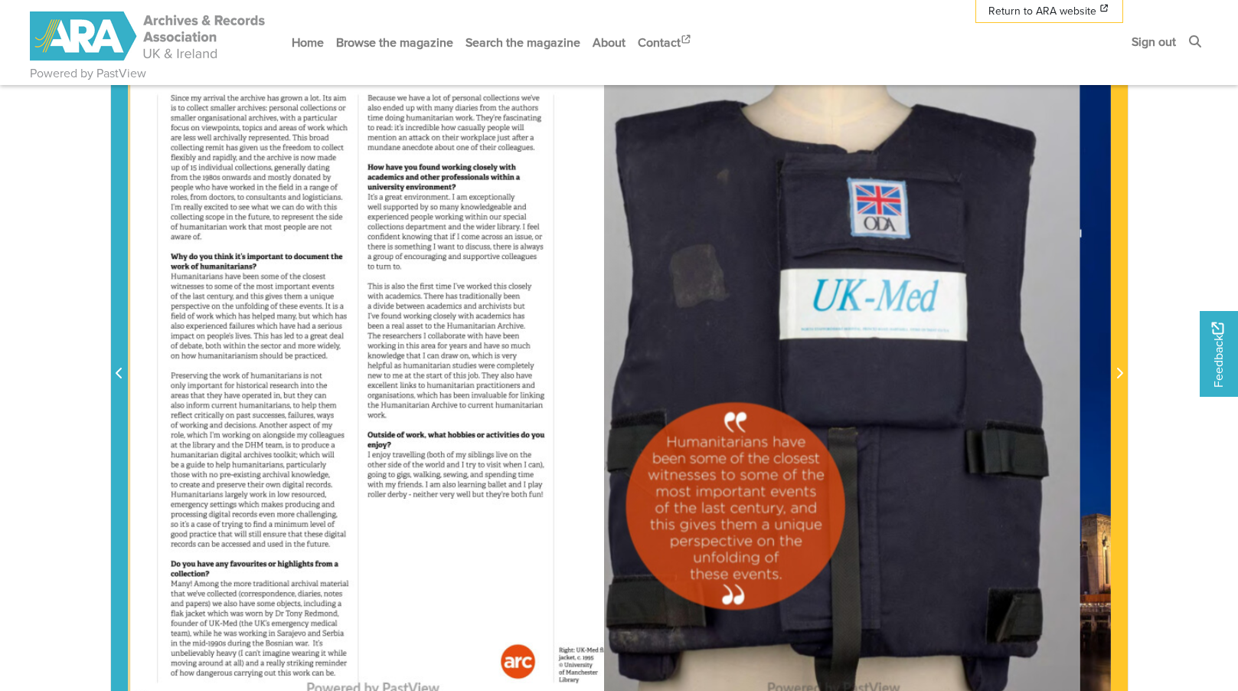
click at [116, 377] on icon "Previous Page" at bounding box center [120, 373] width 8 height 12
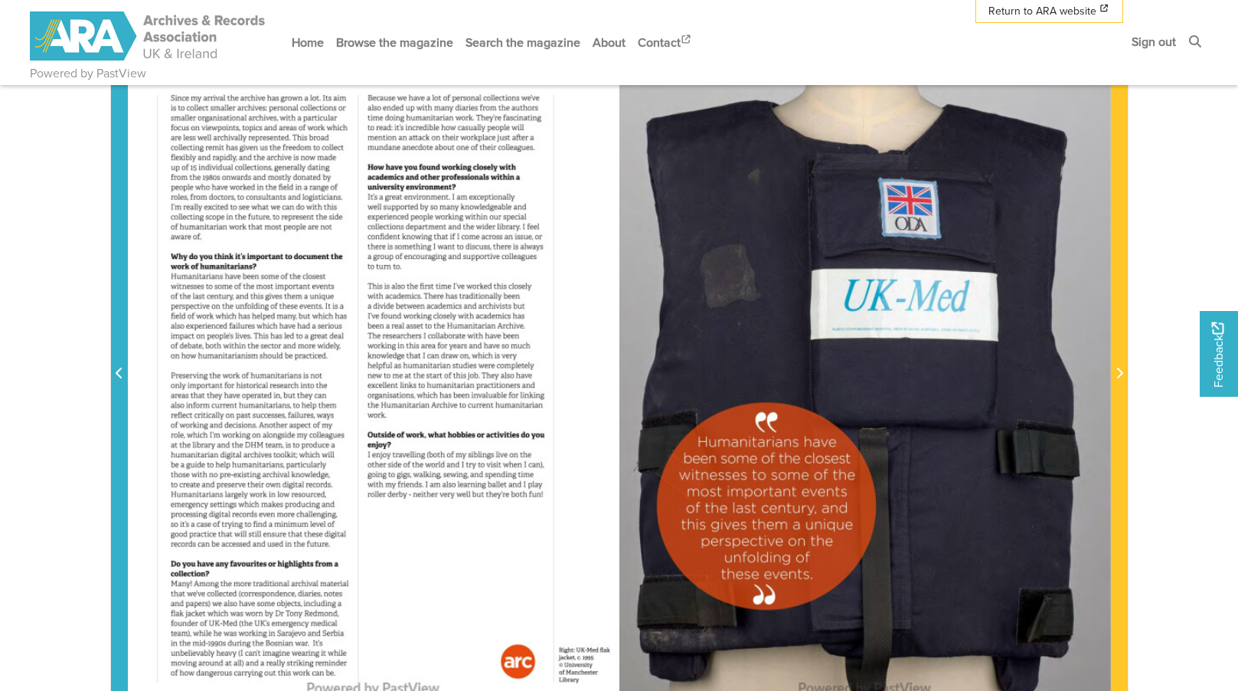
click at [116, 377] on icon "Previous Page" at bounding box center [120, 373] width 8 height 12
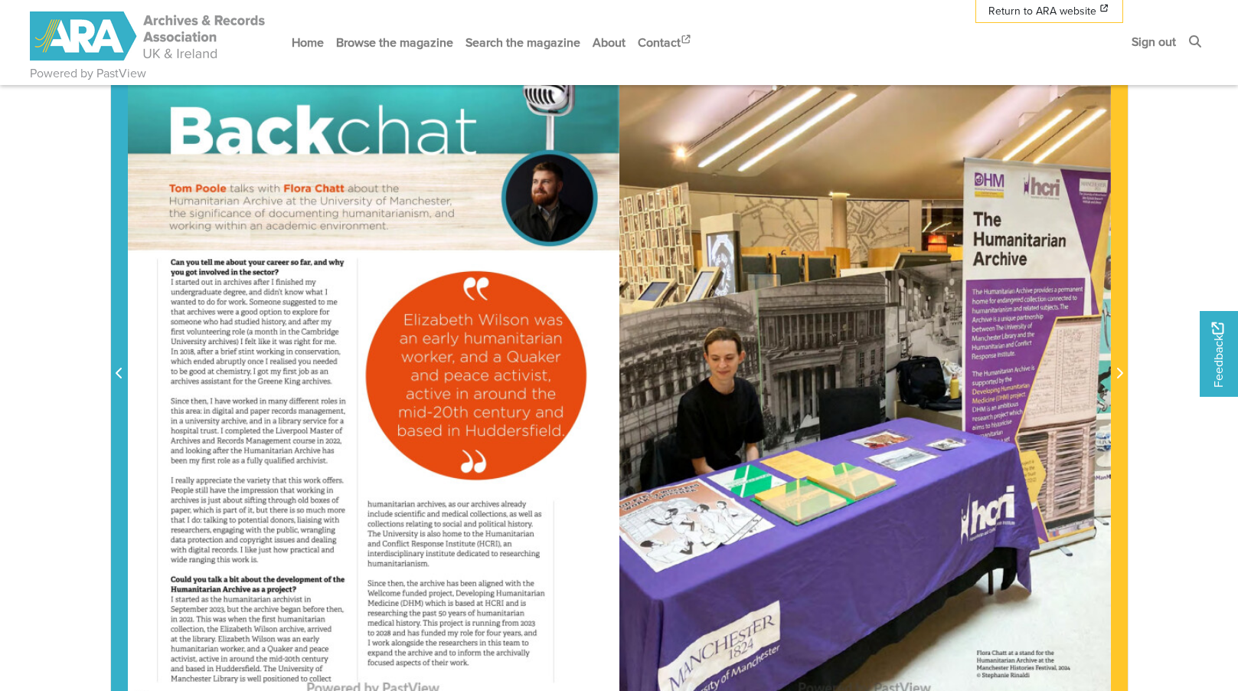
click at [116, 375] on icon "Previous Page" at bounding box center [119, 373] width 6 height 11
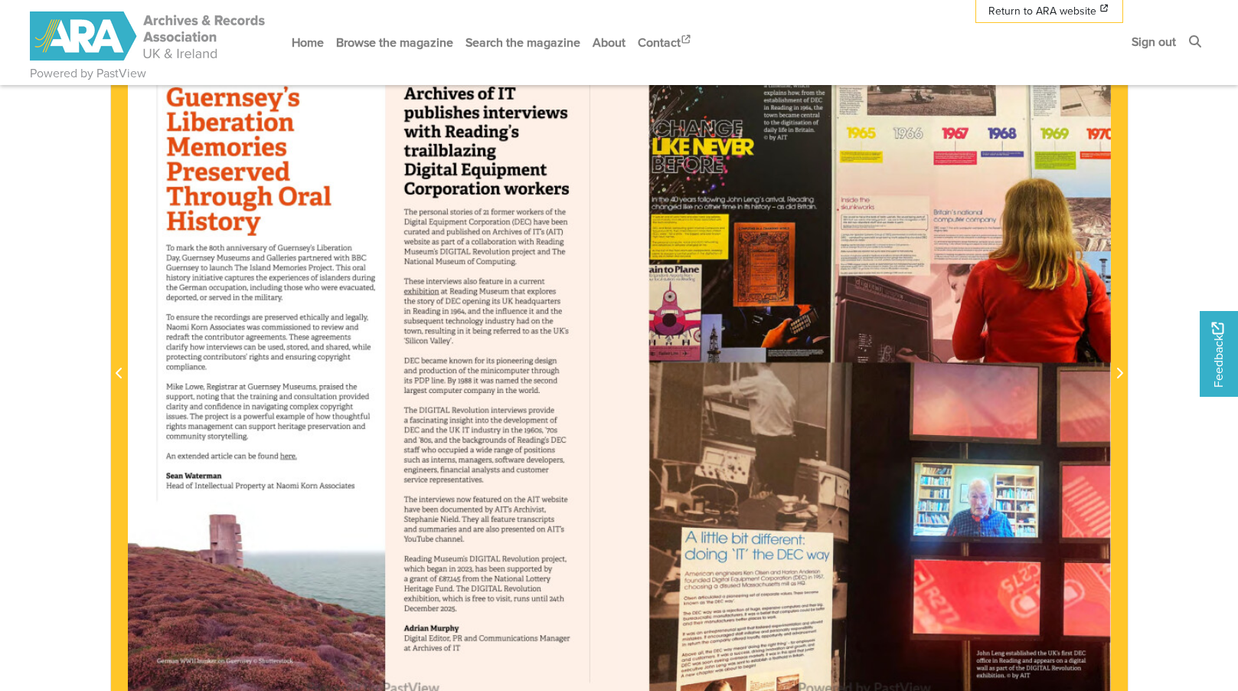
click at [283, 457] on div at bounding box center [374, 364] width 492 height 695
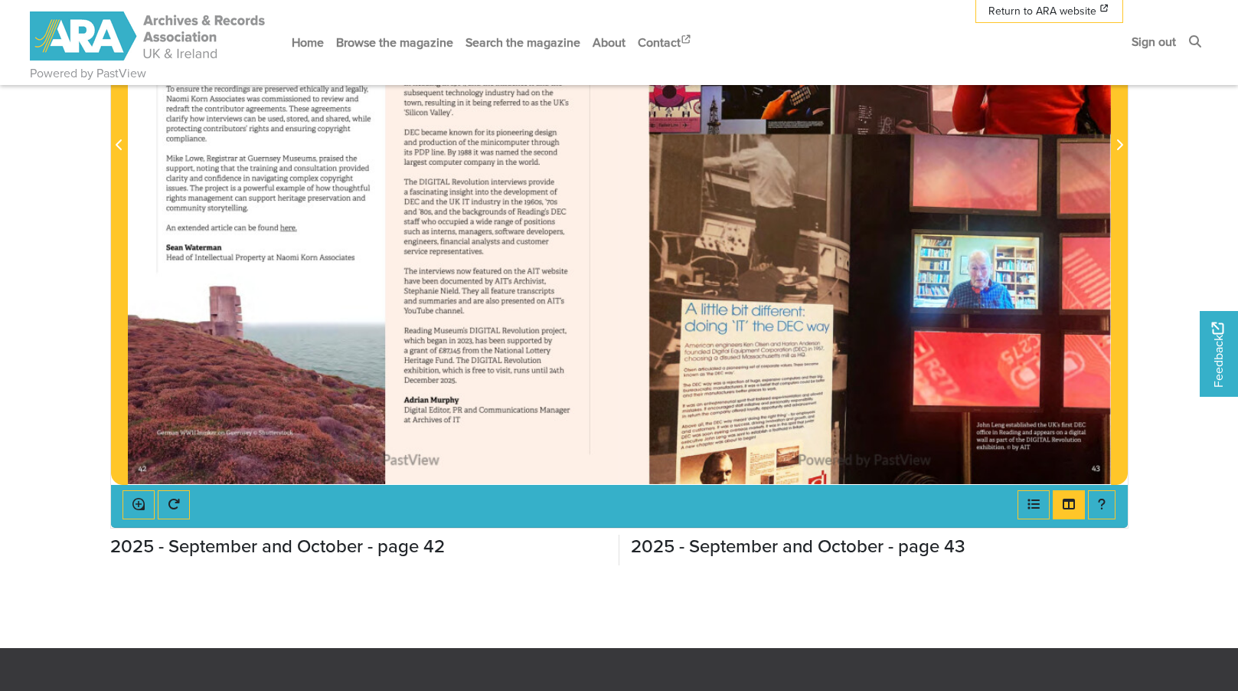
scroll to position [536, 0]
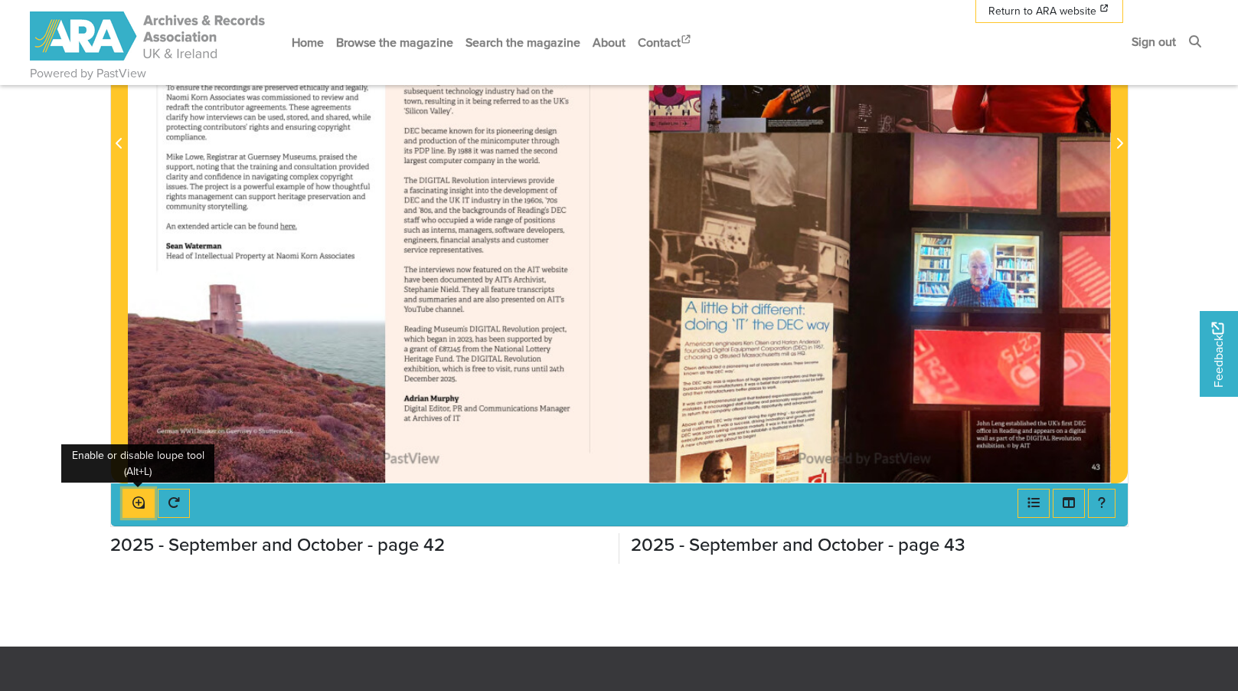
click at [133, 505] on icon "Enable or disable loupe tool (Alt+L)" at bounding box center [138, 502] width 12 height 12
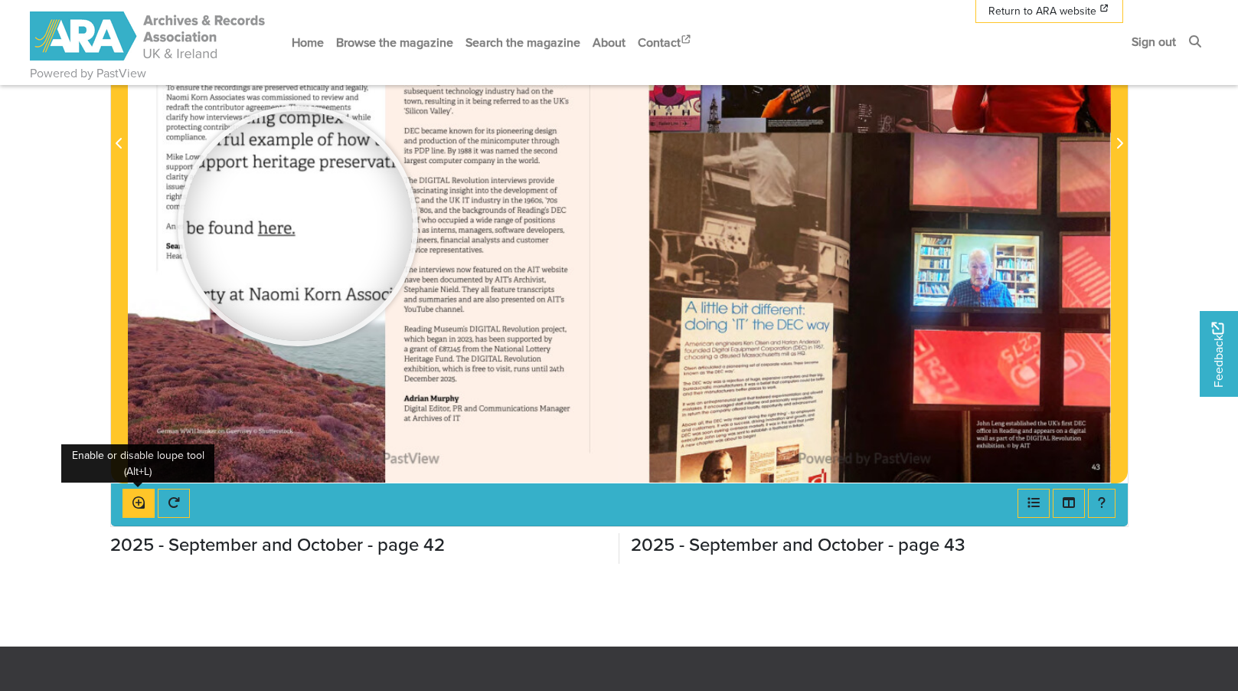
click at [298, 226] on div at bounding box center [298, 226] width 230 height 230
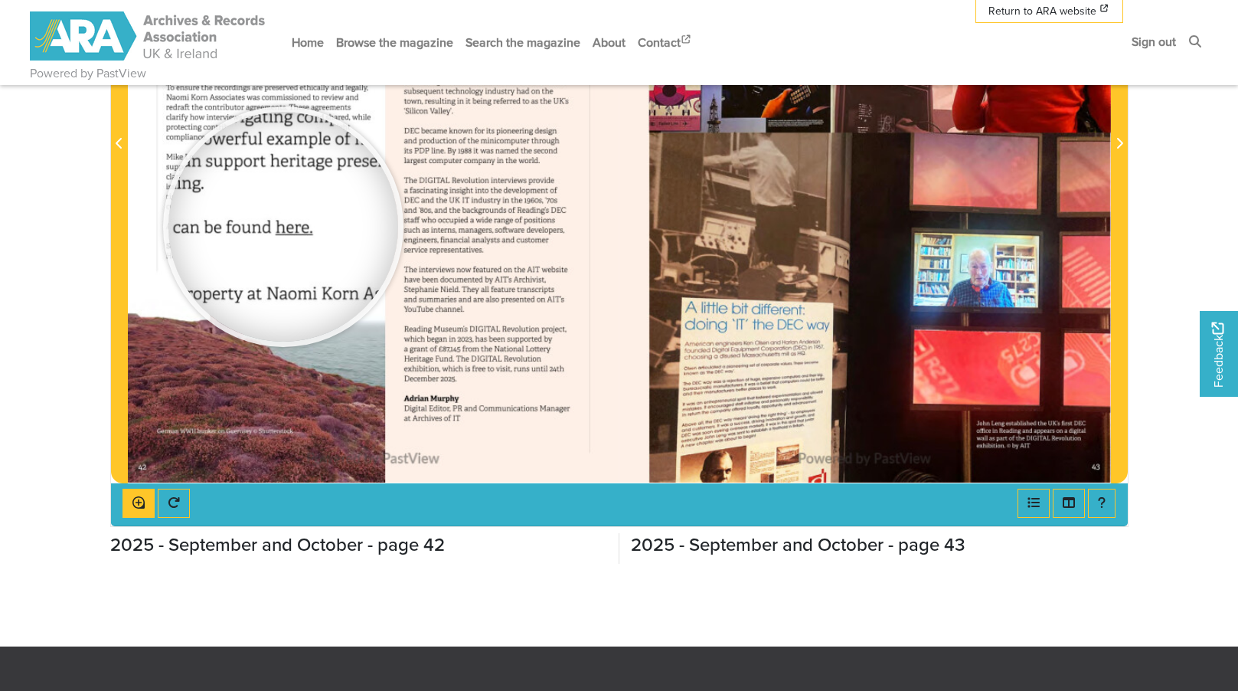
click at [283, 227] on div at bounding box center [283, 227] width 230 height 230
click at [285, 227] on div at bounding box center [283, 227] width 230 height 230
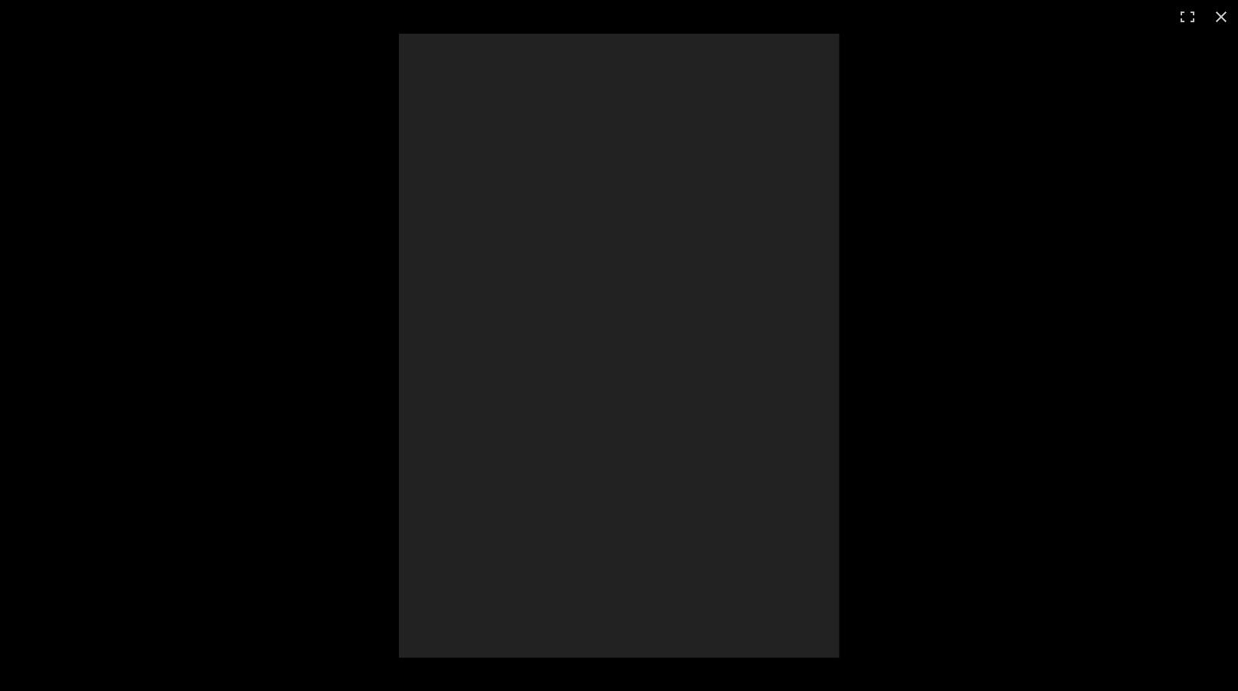
click at [285, 227] on div at bounding box center [619, 345] width 1238 height 691
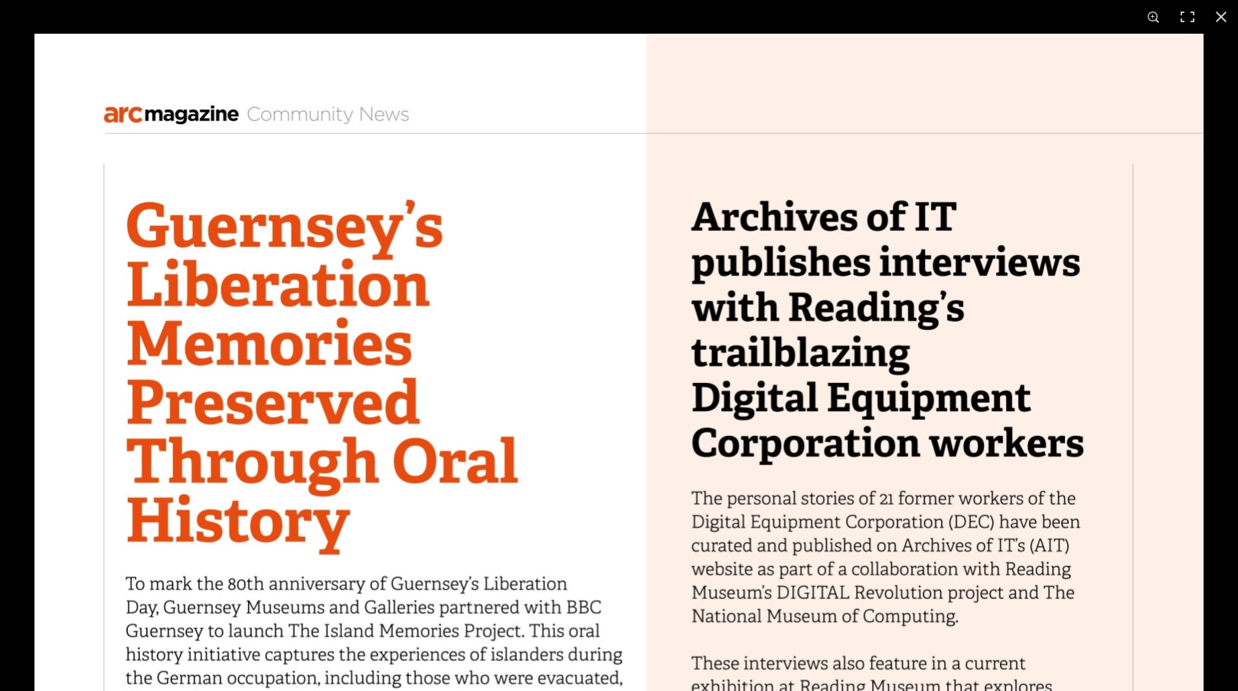
scroll to position [763, 0]
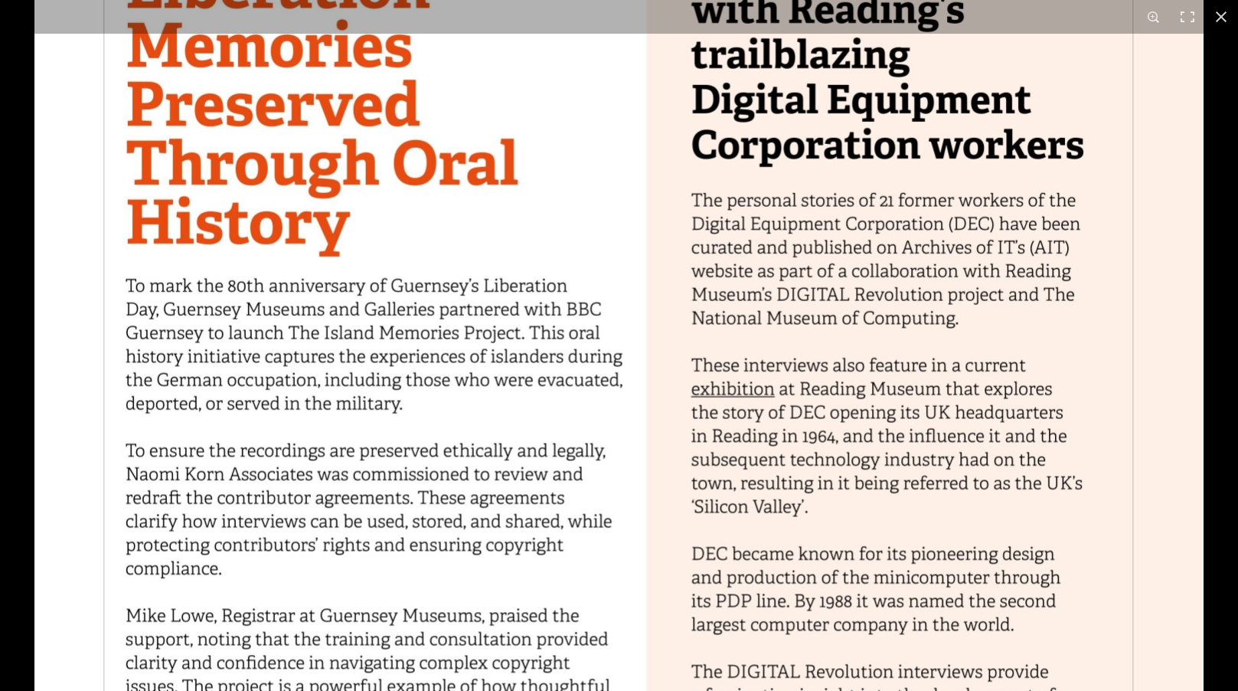
click at [805, 194] on img at bounding box center [618, 563] width 1169 height 1654
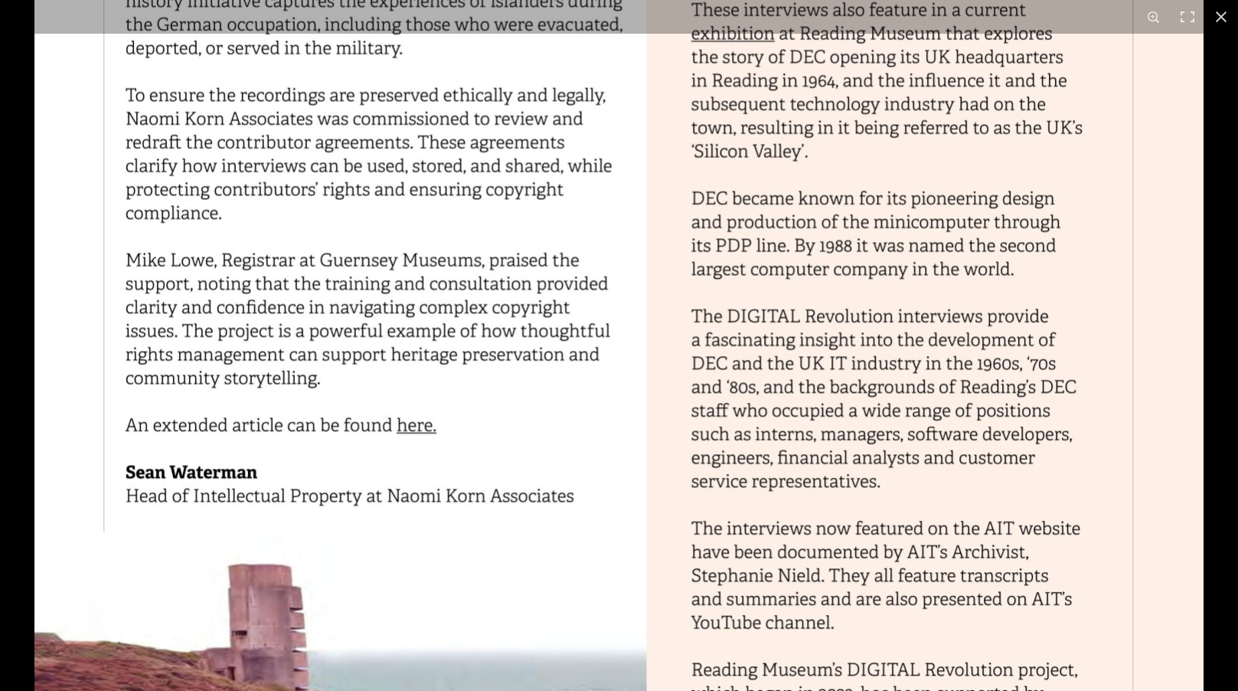
click at [554, 181] on img at bounding box center [618, 208] width 1169 height 1654
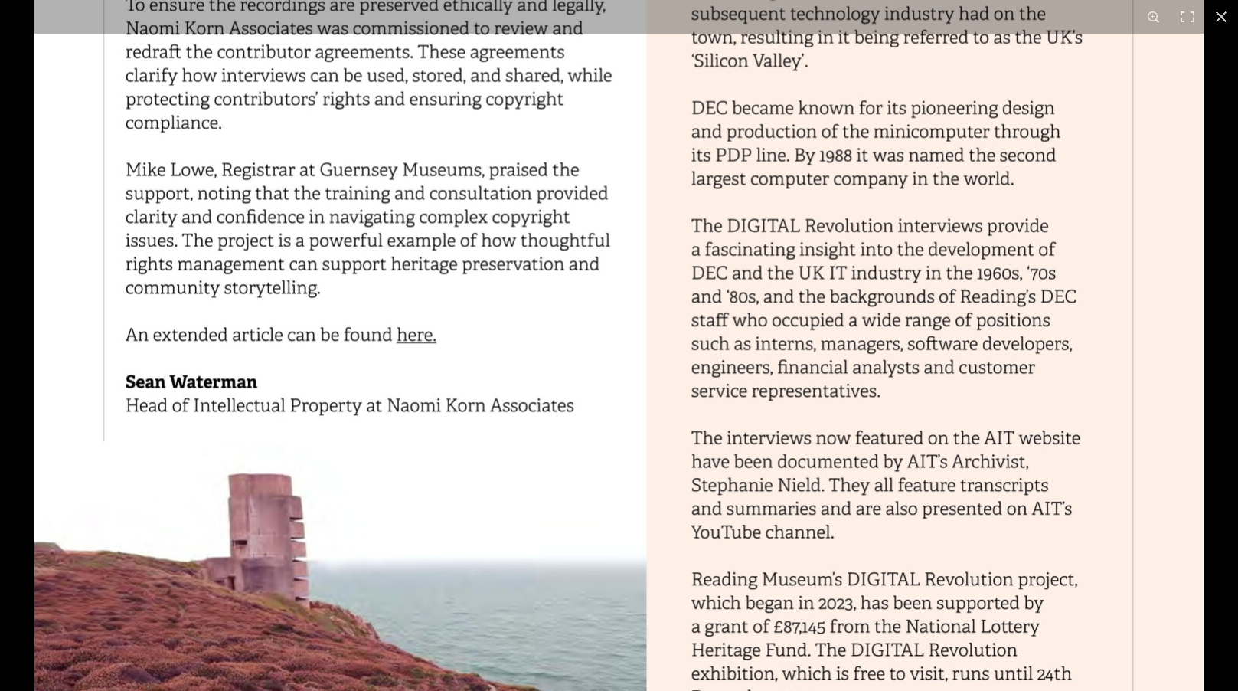
click at [411, 338] on img at bounding box center [618, 117] width 1169 height 1654
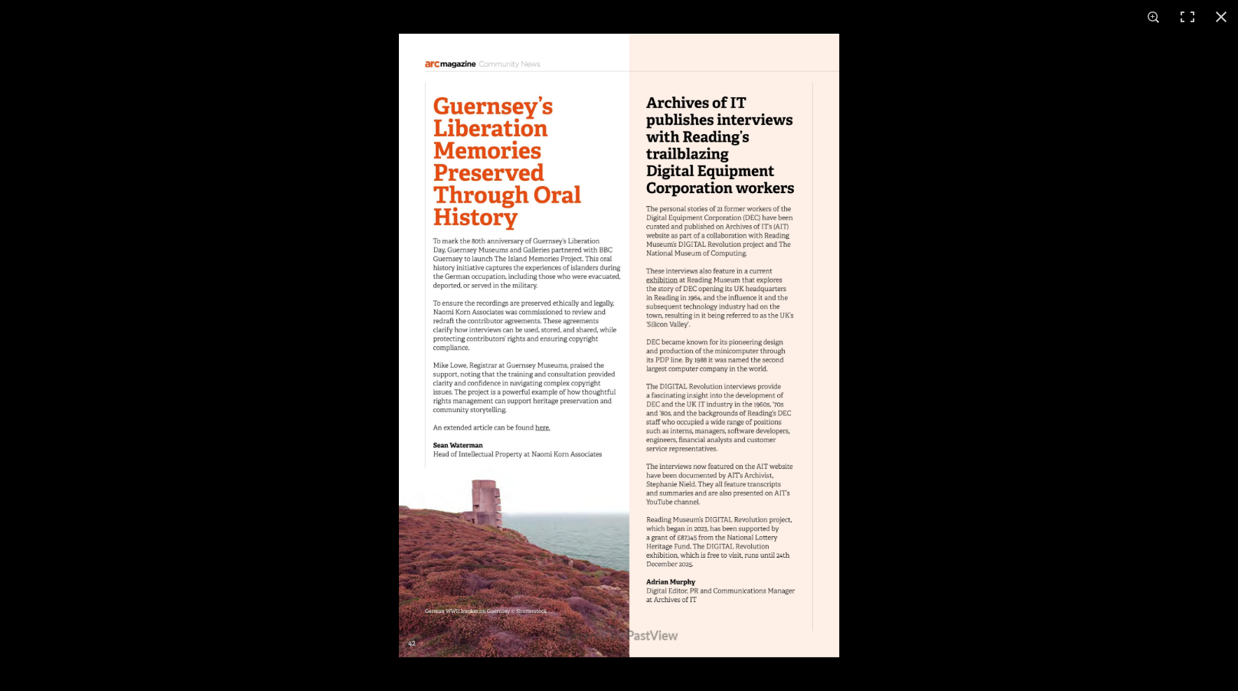
click at [543, 427] on img at bounding box center [619, 345] width 440 height 623
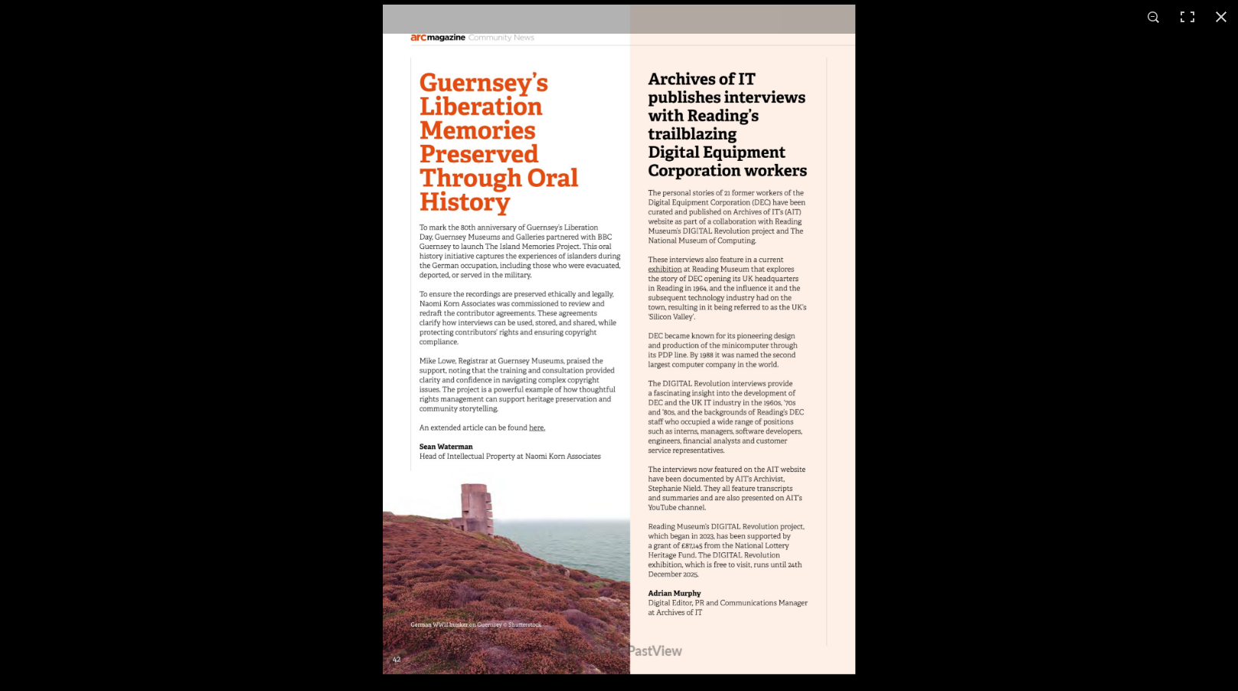
click at [543, 427] on img at bounding box center [619, 339] width 472 height 669
